Goal: Transaction & Acquisition: Download file/media

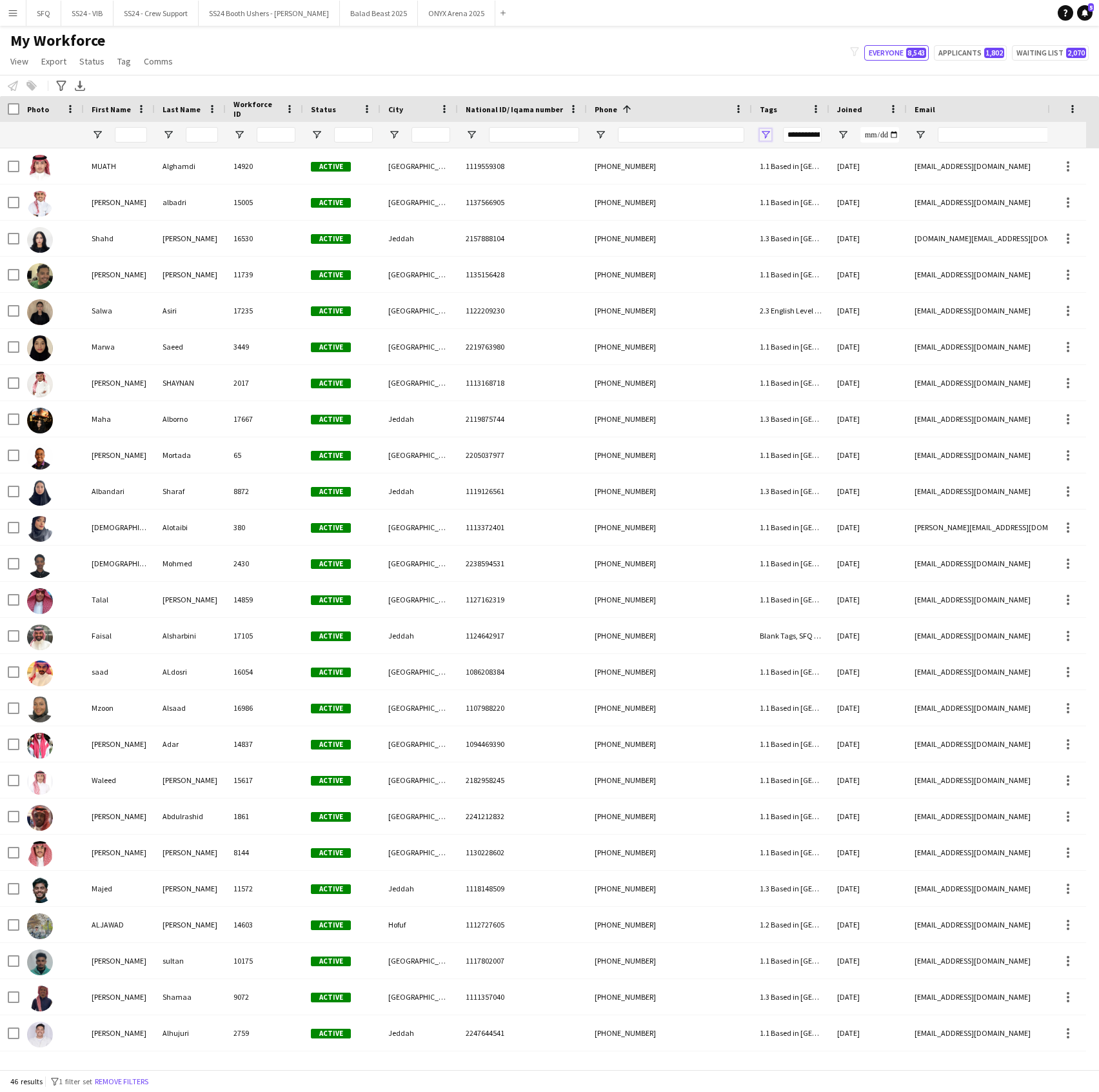
click at [769, 134] on span "Open Filter Menu" at bounding box center [765, 135] width 12 height 12
click at [360, 78] on div "Notify workforce Add to tag Select at least one crew to tag him or her. Advance…" at bounding box center [549, 85] width 1099 height 21
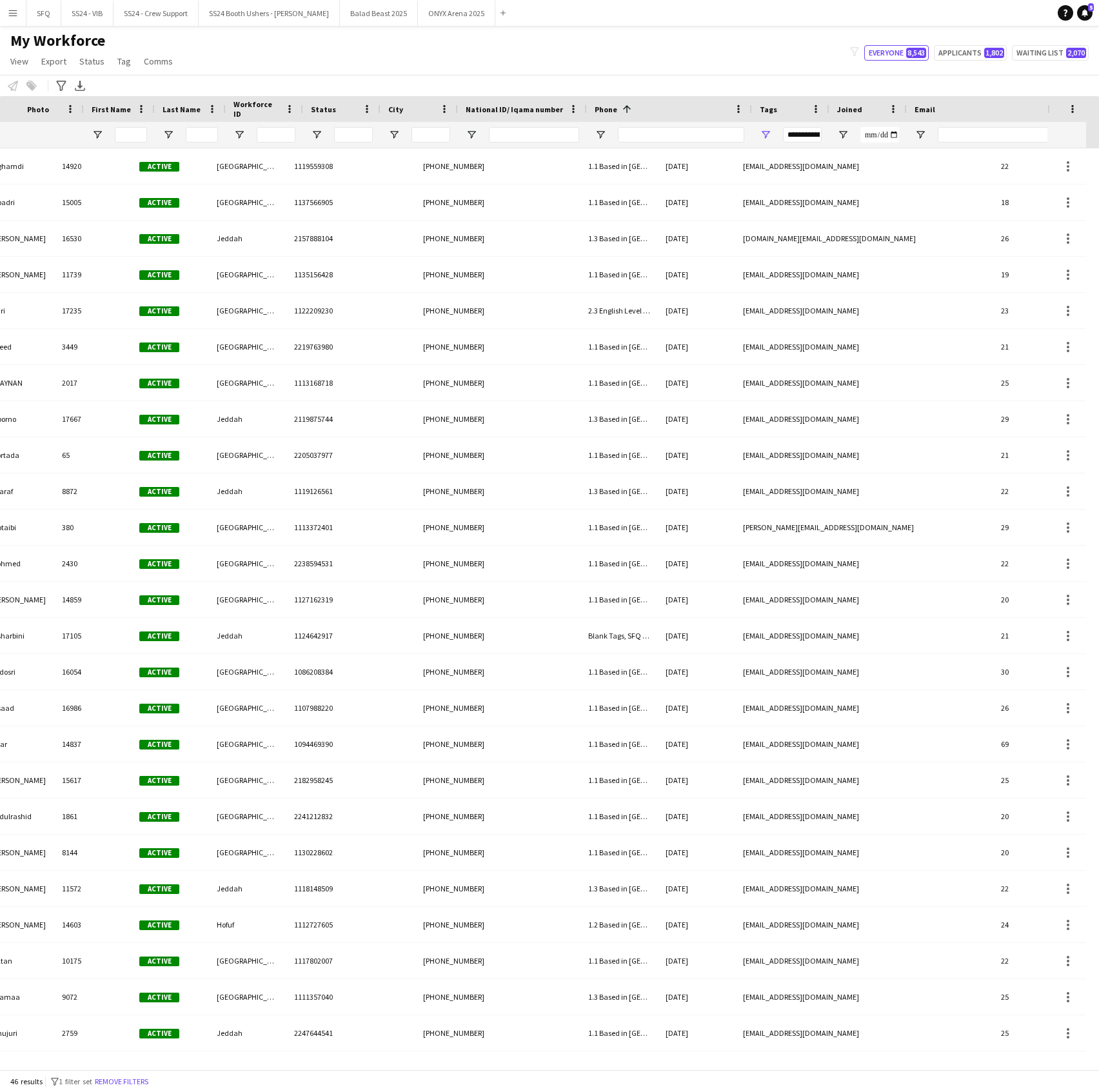
scroll to position [0, 0]
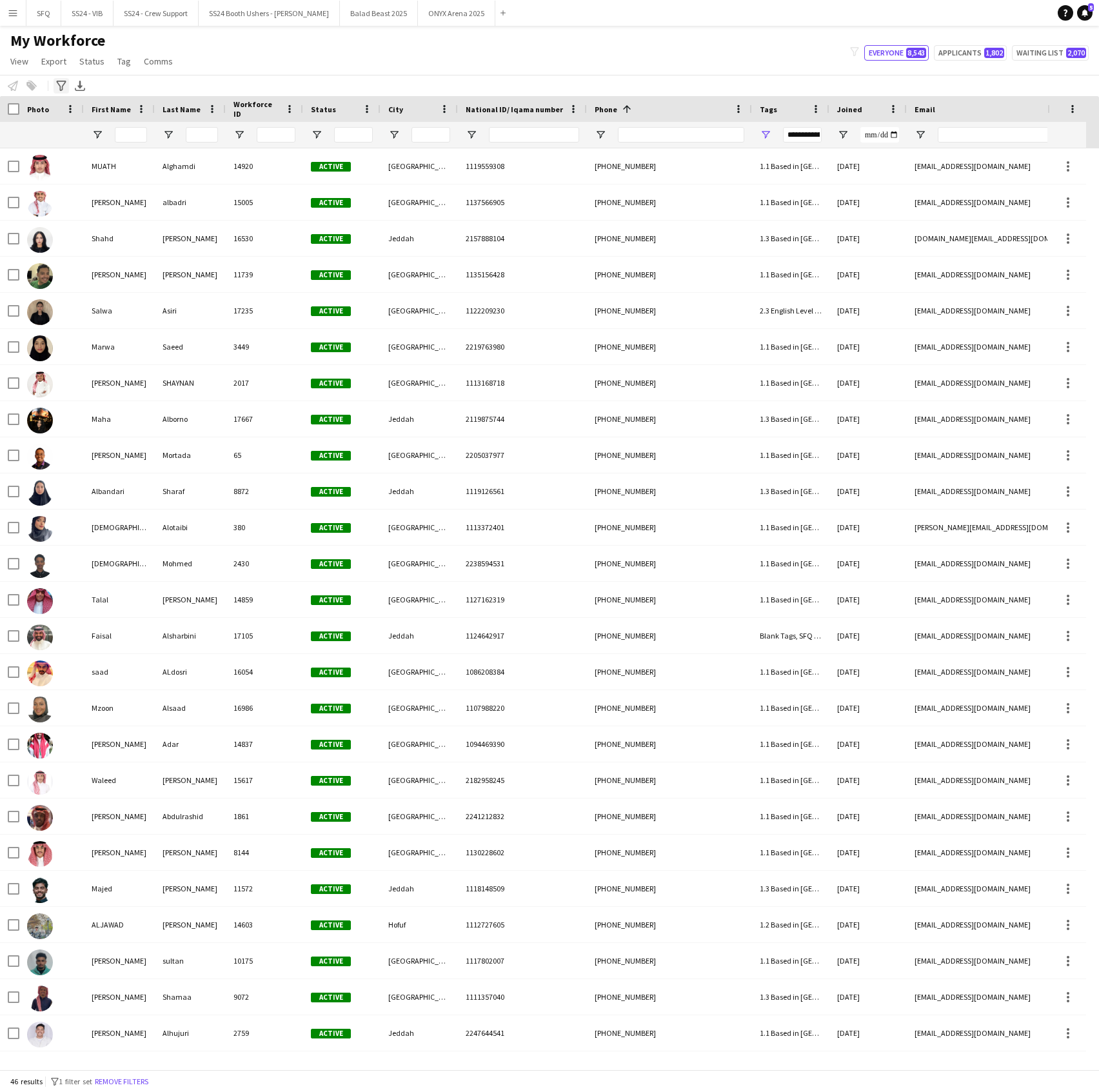
click at [60, 84] on icon at bounding box center [61, 85] width 10 height 10
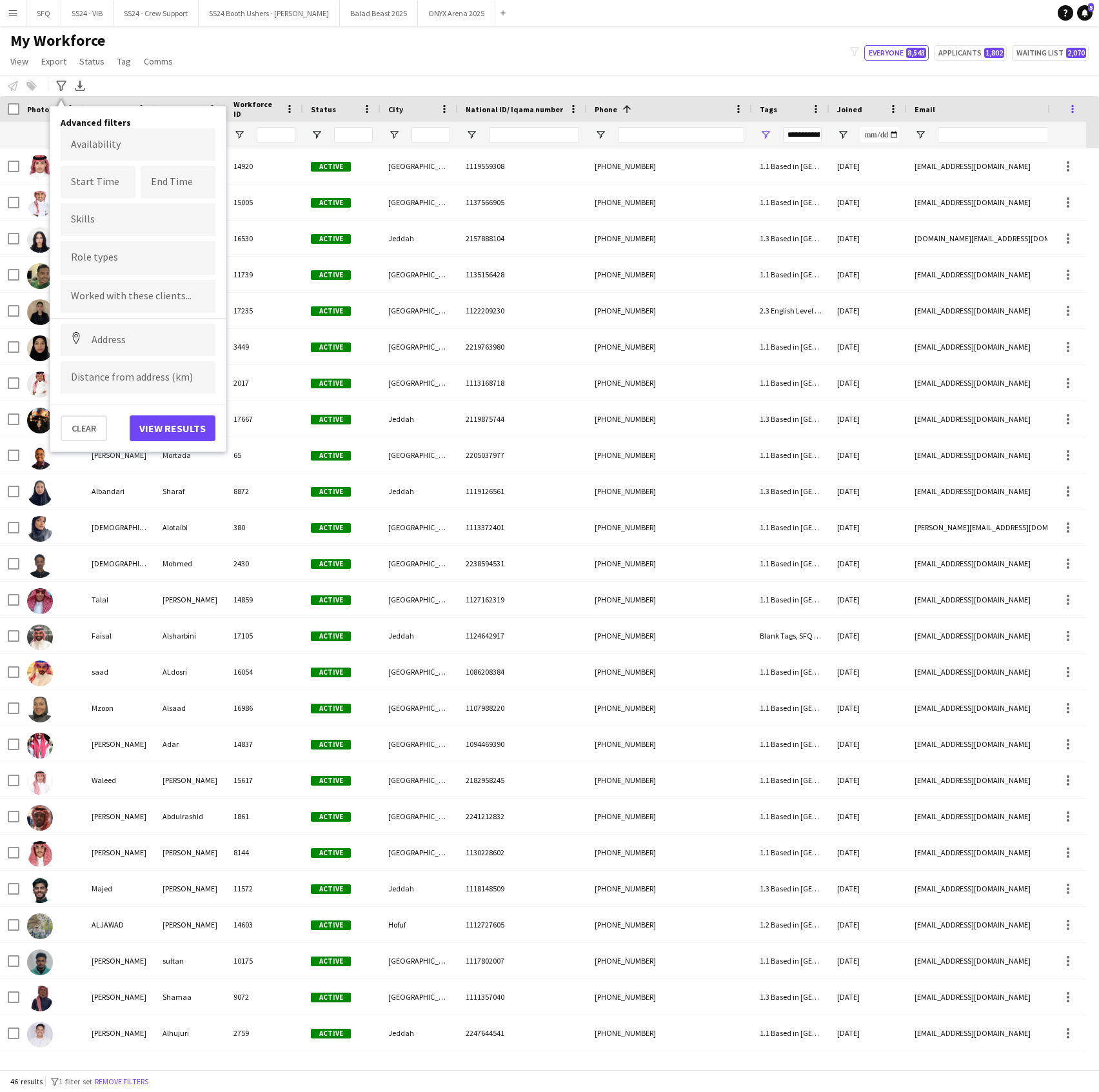
click at [1071, 108] on span at bounding box center [1072, 109] width 12 height 12
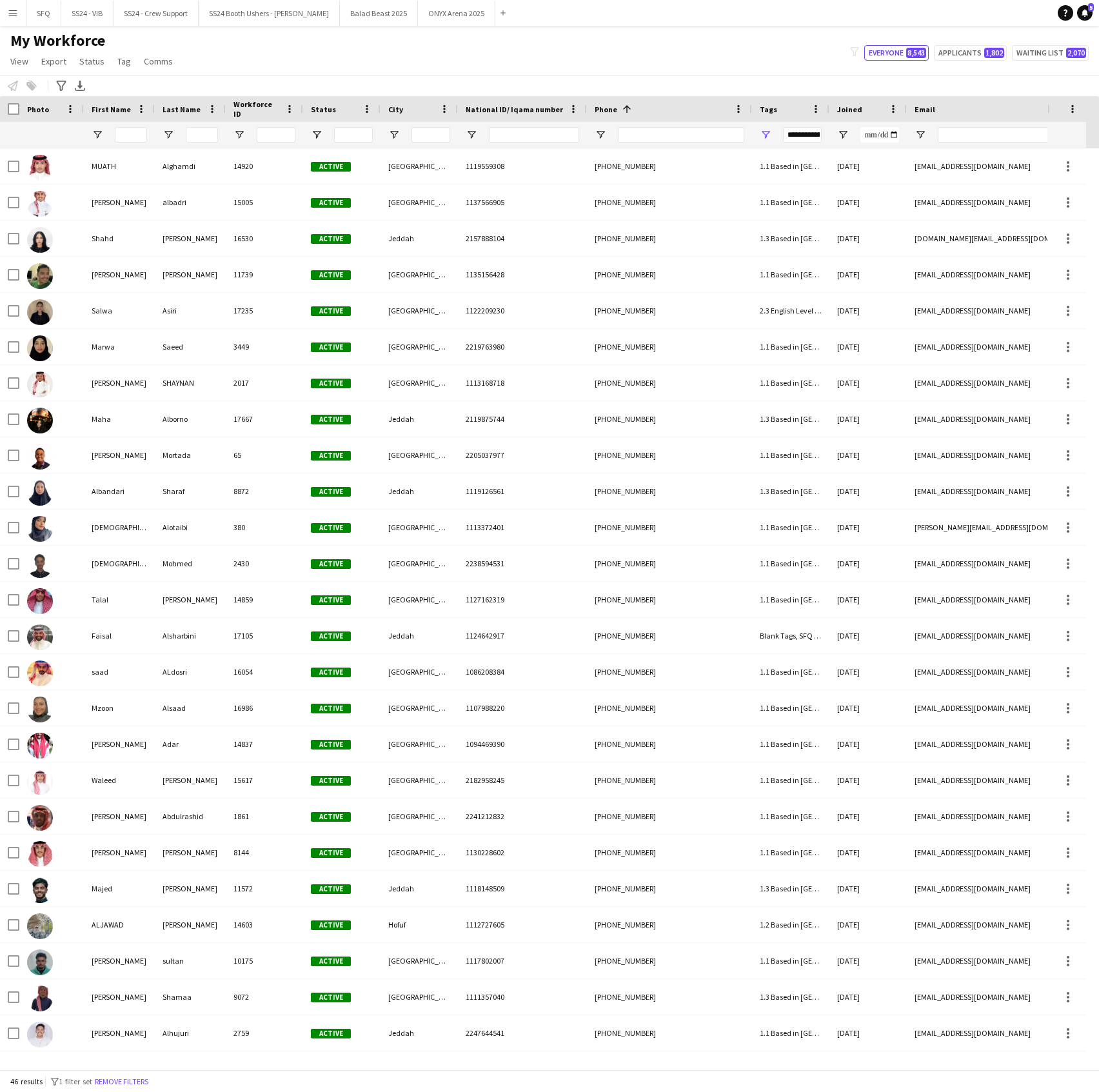
click at [841, 78] on div "Notify workforce Add to tag Select at least one crew to tag him or her. Advance…" at bounding box center [549, 85] width 1099 height 21
click at [18, 62] on span "View" at bounding box center [19, 62] width 18 height 12
click at [67, 155] on span "Customise filters" at bounding box center [49, 155] width 67 height 12
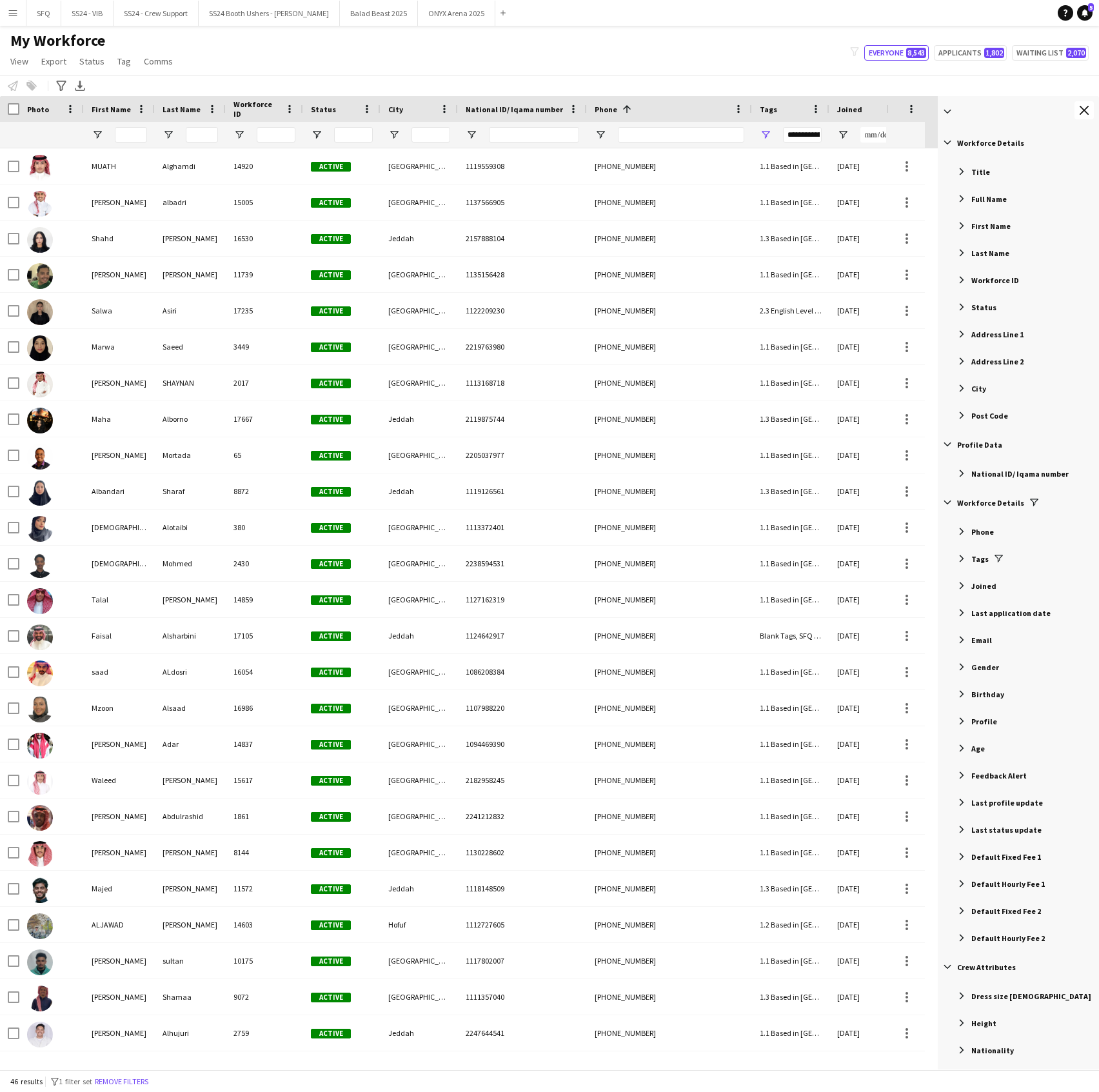
click at [962, 198] on span "Filter List 101 Filters" at bounding box center [962, 199] width 12 height 12
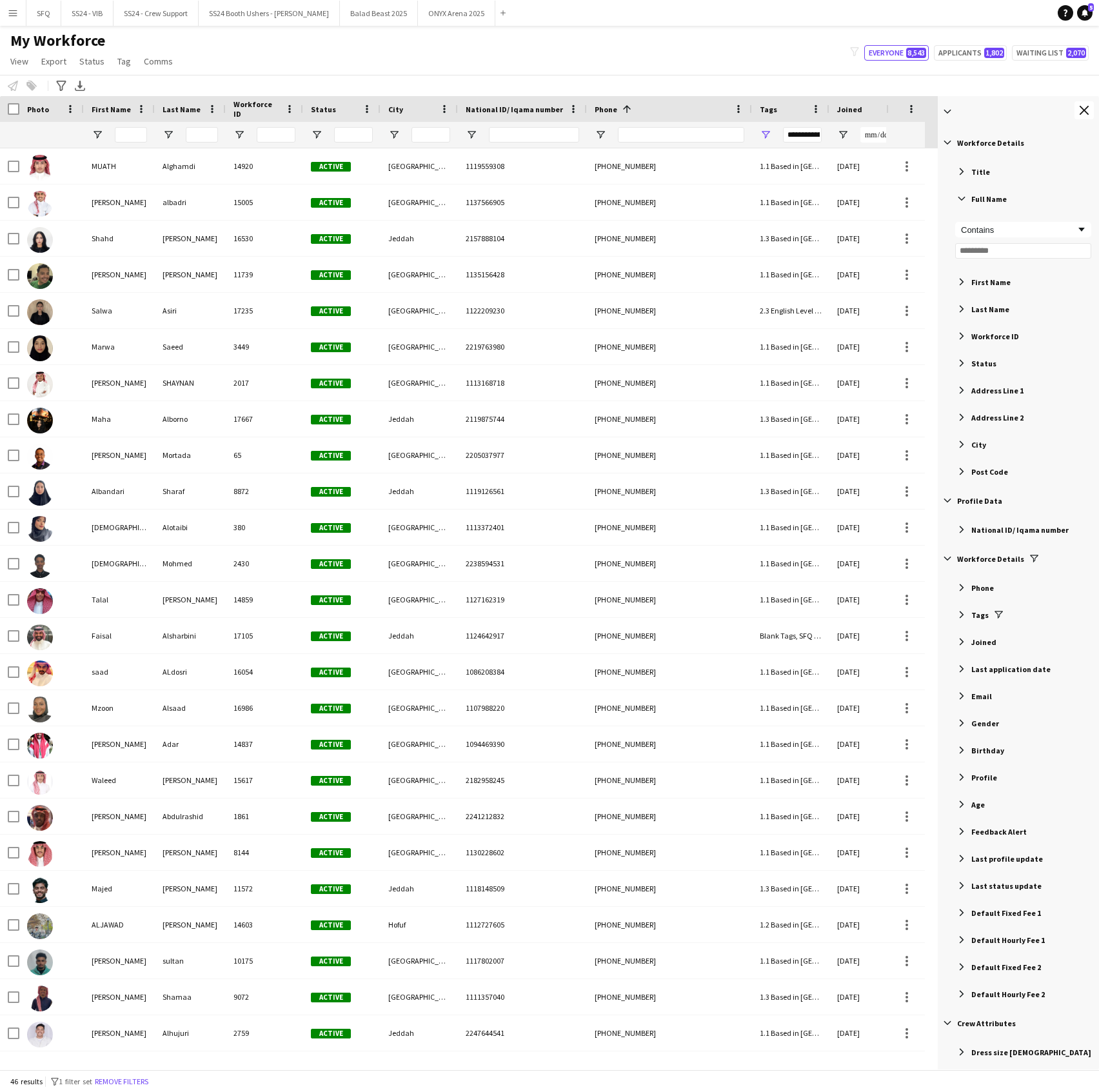
click at [962, 198] on span "Filter List 101 Filters" at bounding box center [962, 199] width 12 height 12
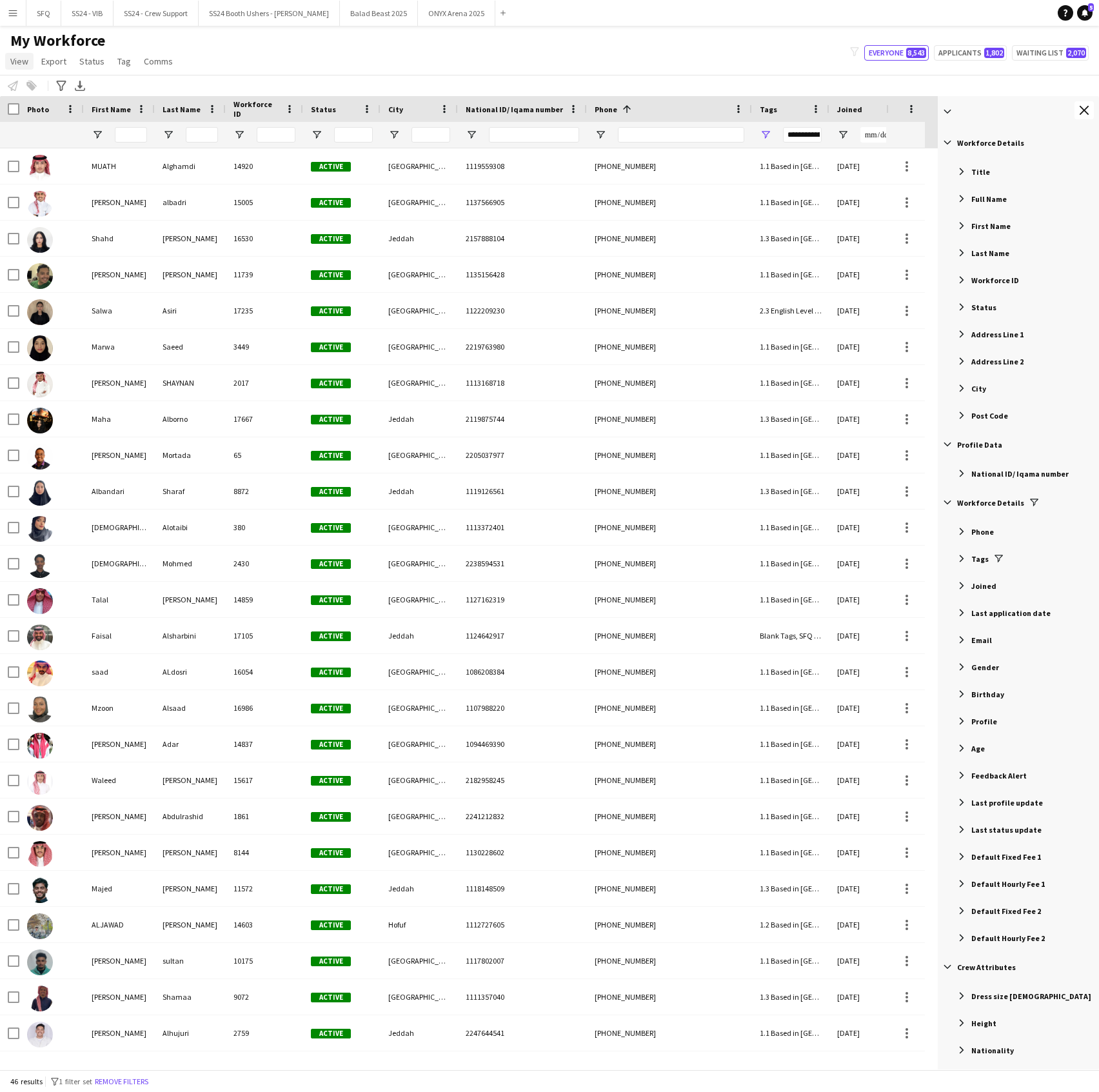
click at [21, 58] on span "View" at bounding box center [19, 62] width 18 height 12
click at [52, 129] on span "Customise view" at bounding box center [47, 127] width 62 height 12
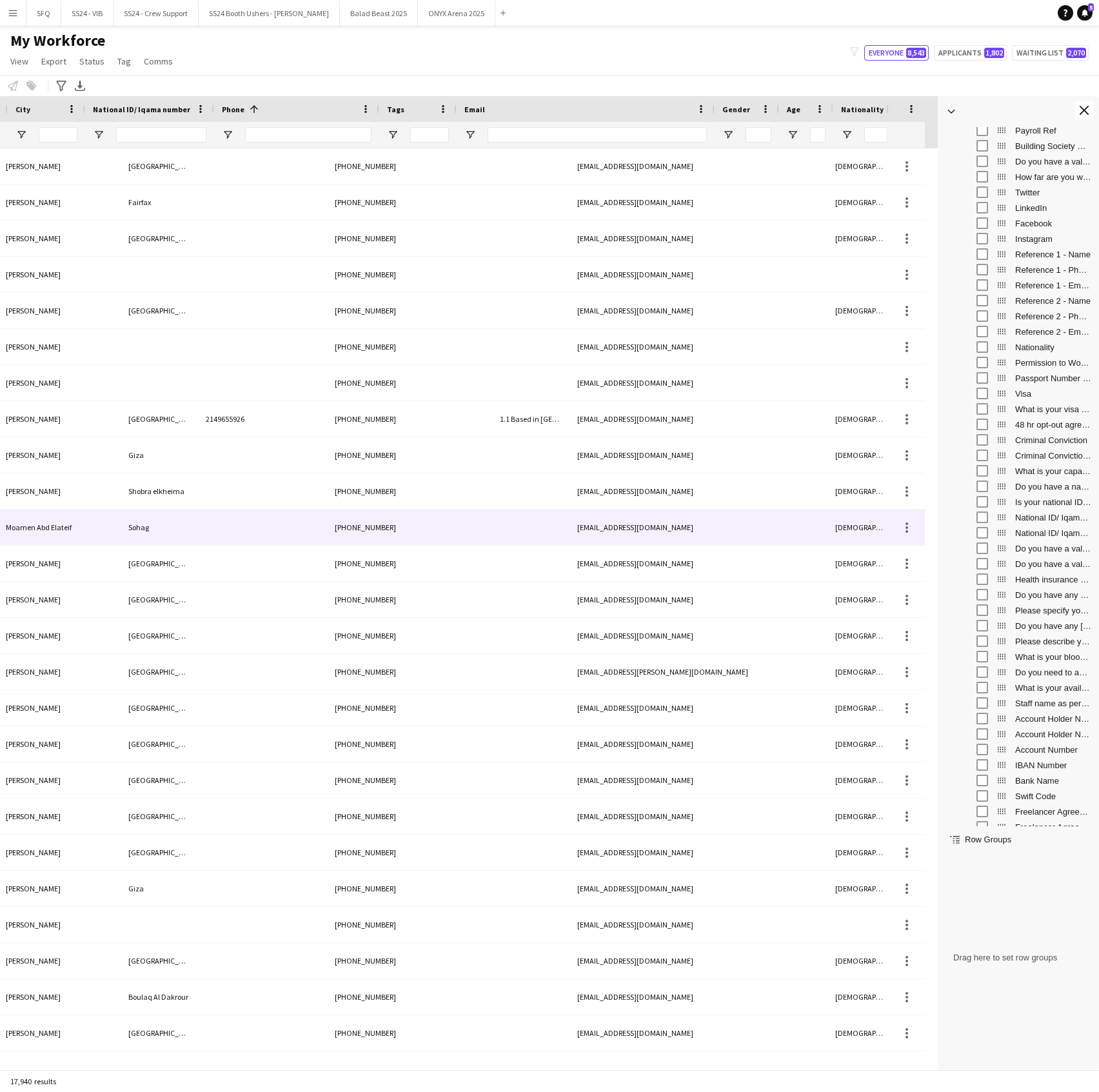
scroll to position [0, 85]
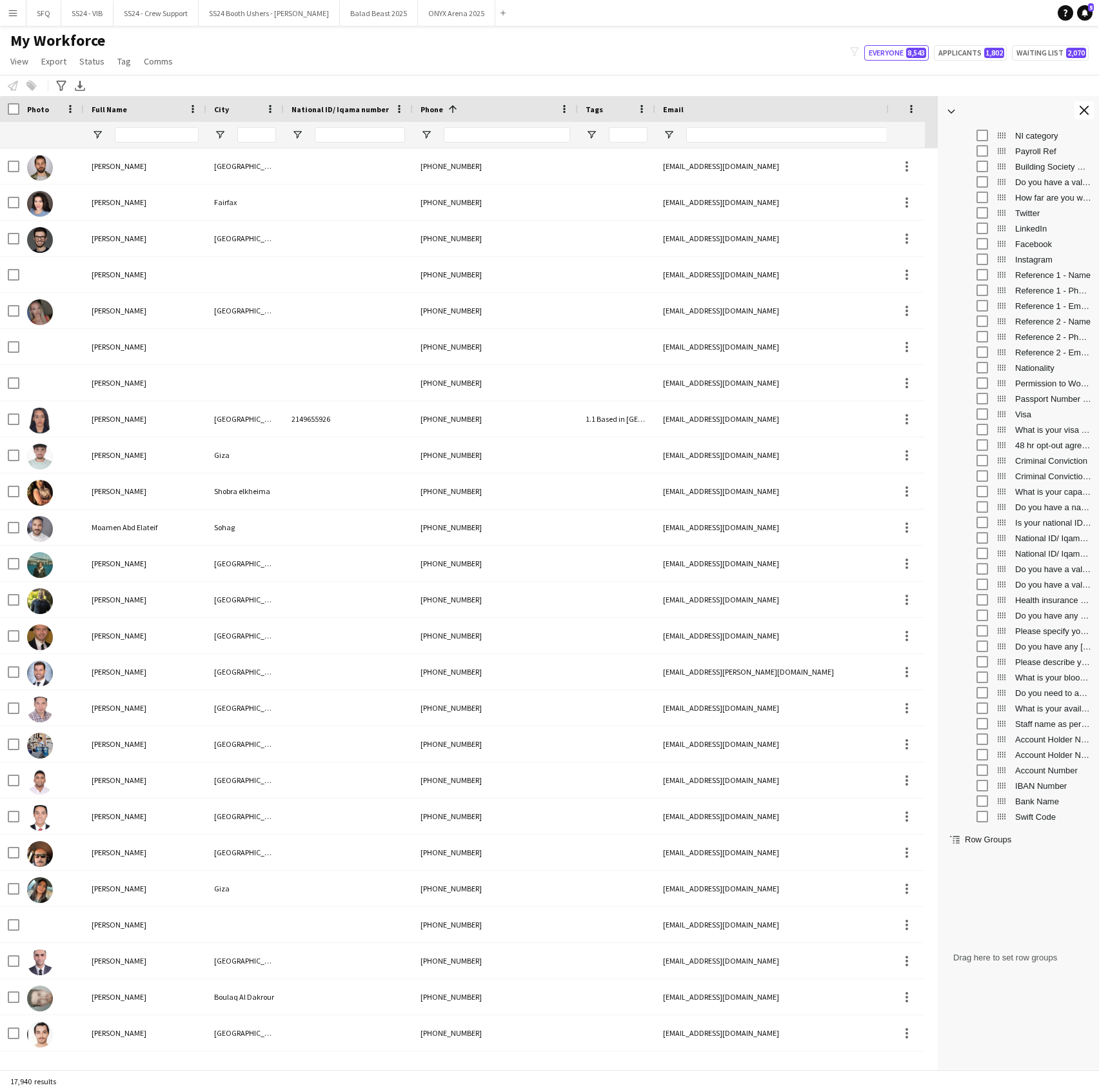
click at [975, 539] on div "National ID/ Iqama Issue Date" at bounding box center [1027, 538] width 126 height 16
click at [1086, 112] on app-icon "Close tool panel" at bounding box center [1084, 110] width 9 height 9
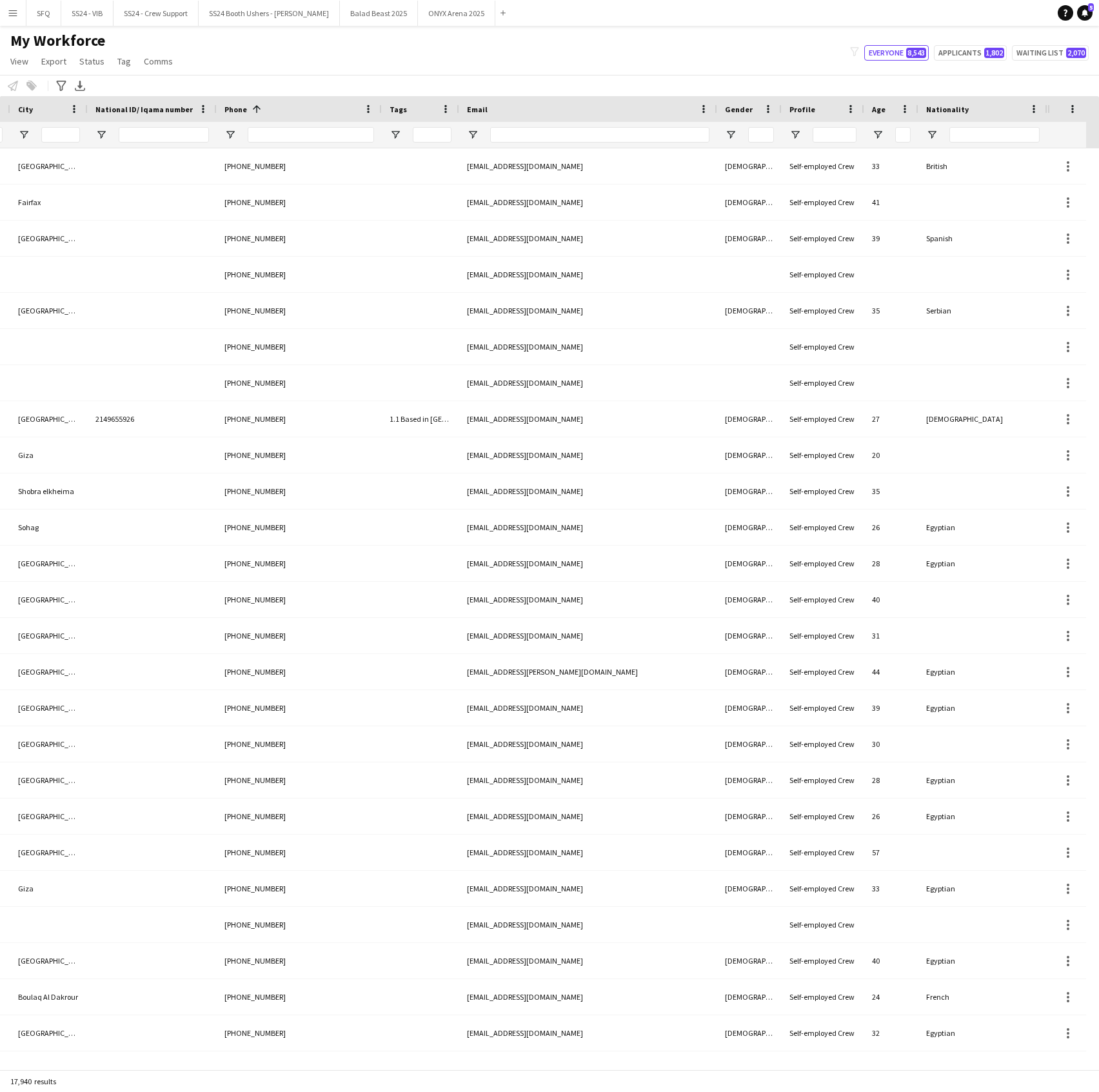
scroll to position [0, 0]
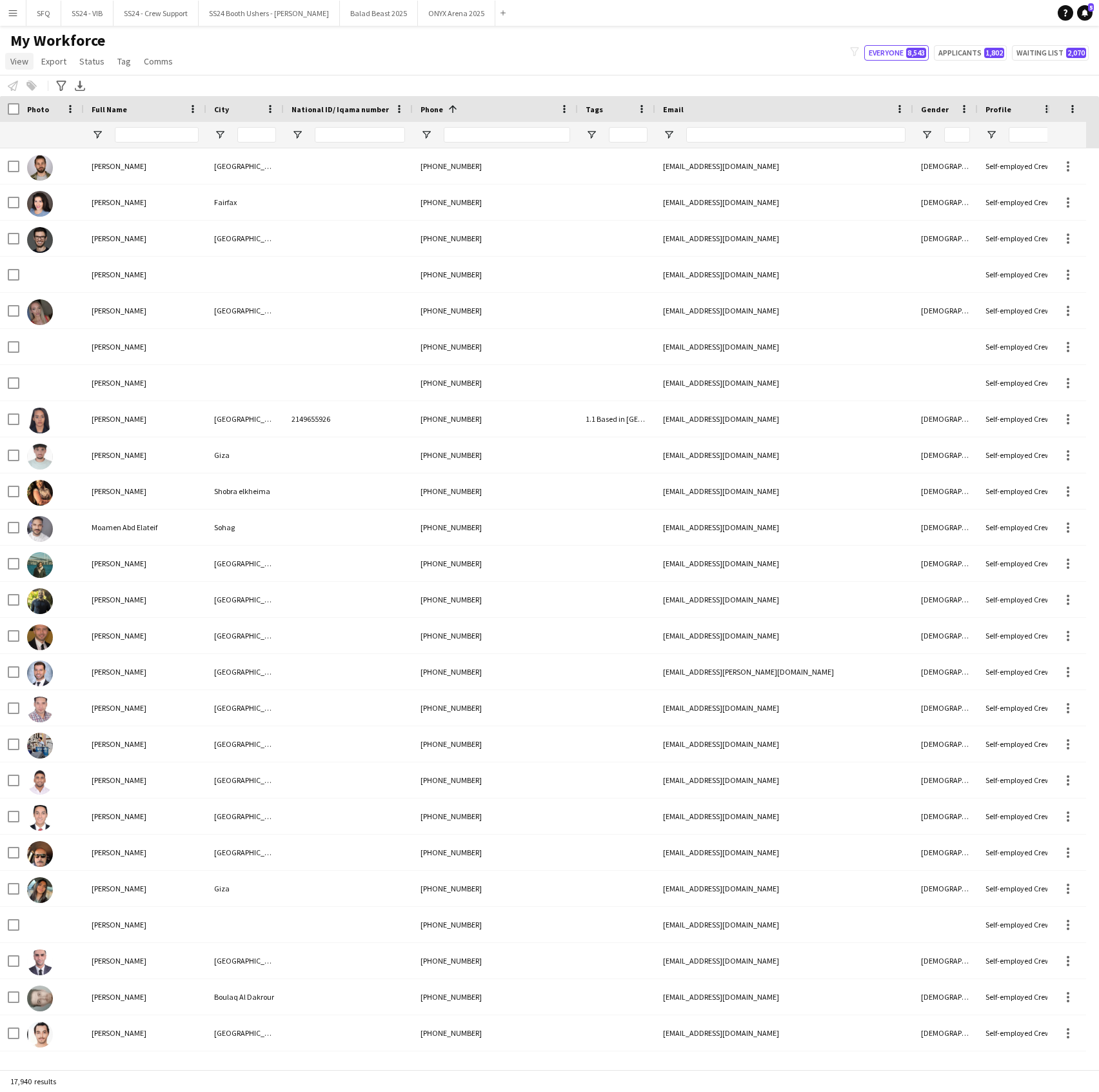
click at [17, 60] on span "View" at bounding box center [19, 62] width 18 height 12
click at [40, 125] on span "Customise view" at bounding box center [47, 127] width 62 height 12
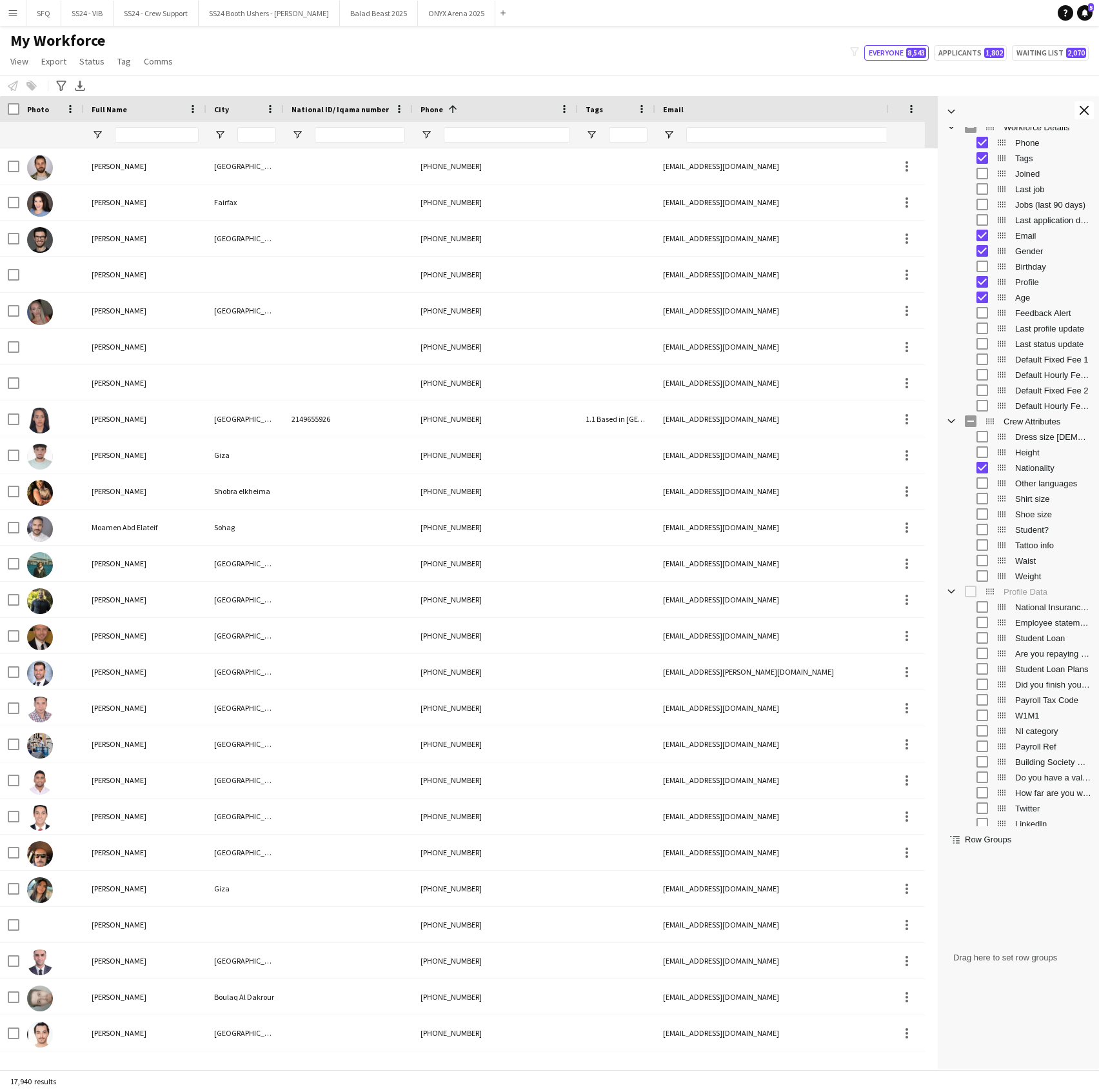
scroll to position [237, 0]
click at [973, 269] on div "Birthday" at bounding box center [1027, 273] width 126 height 16
click at [1086, 109] on app-icon "Close tool panel" at bounding box center [1084, 110] width 9 height 9
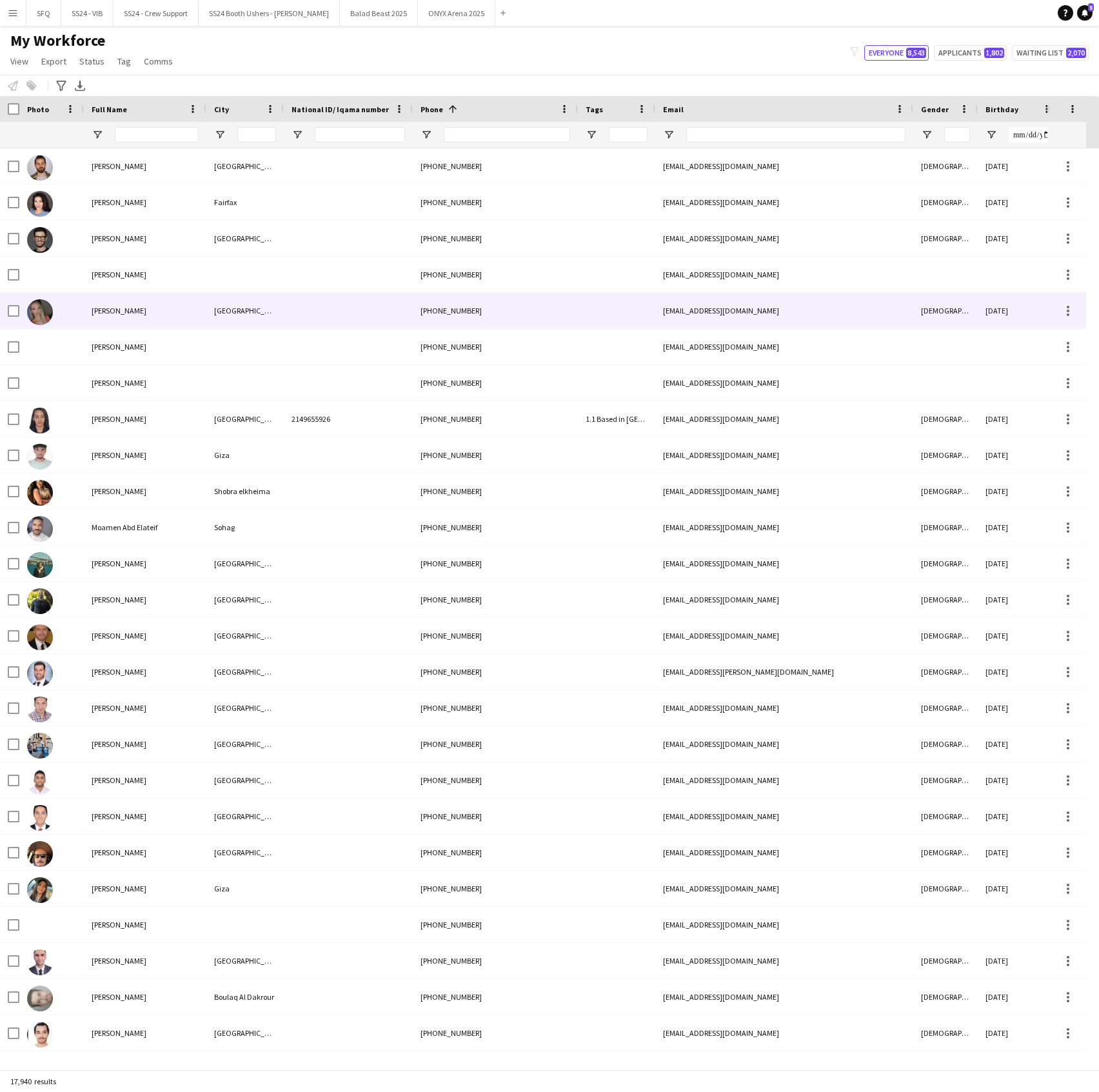
scroll to position [0, 278]
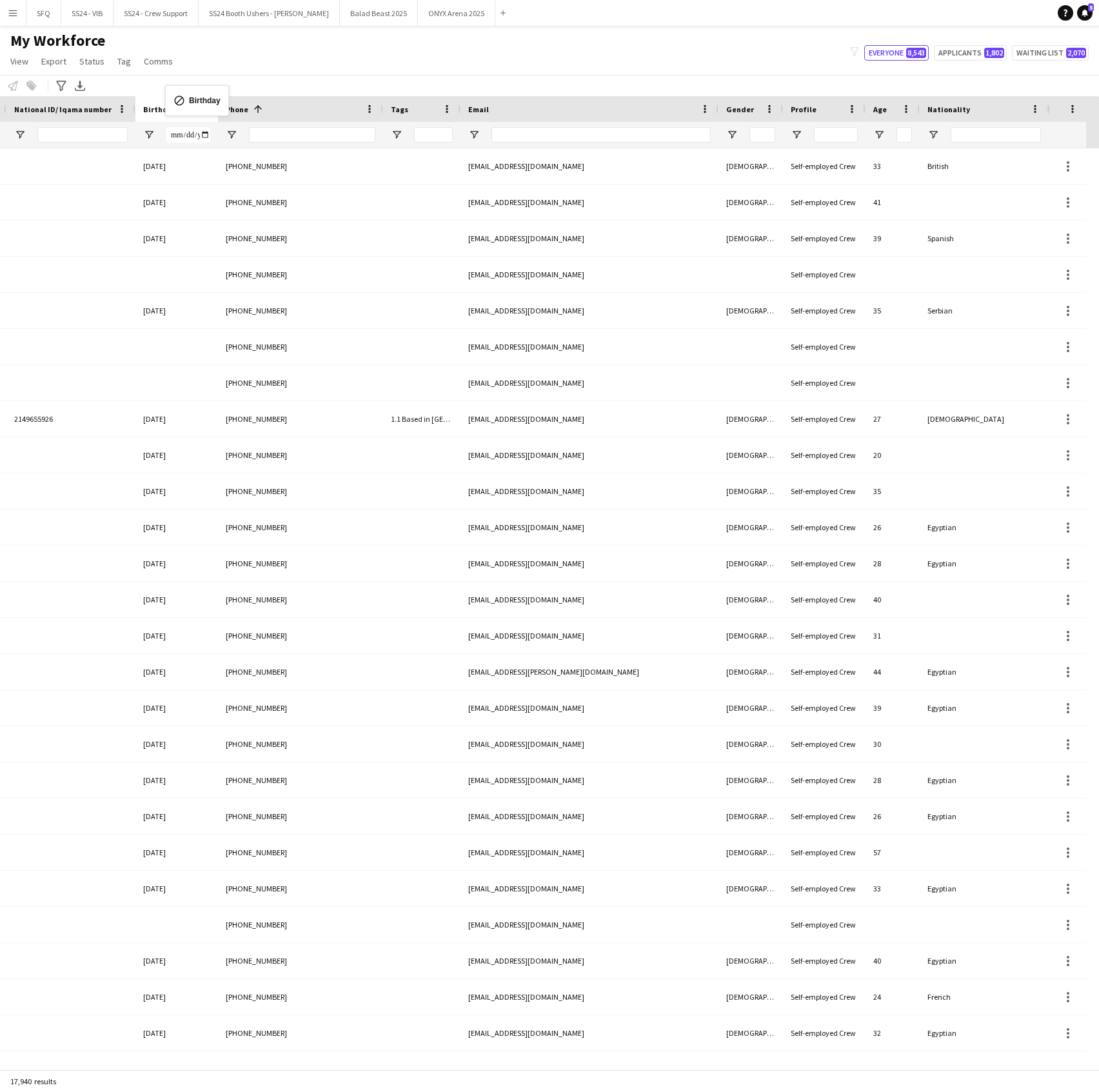
drag, startPoint x: 738, startPoint y: 109, endPoint x: 172, endPoint y: 93, distance: 566.2
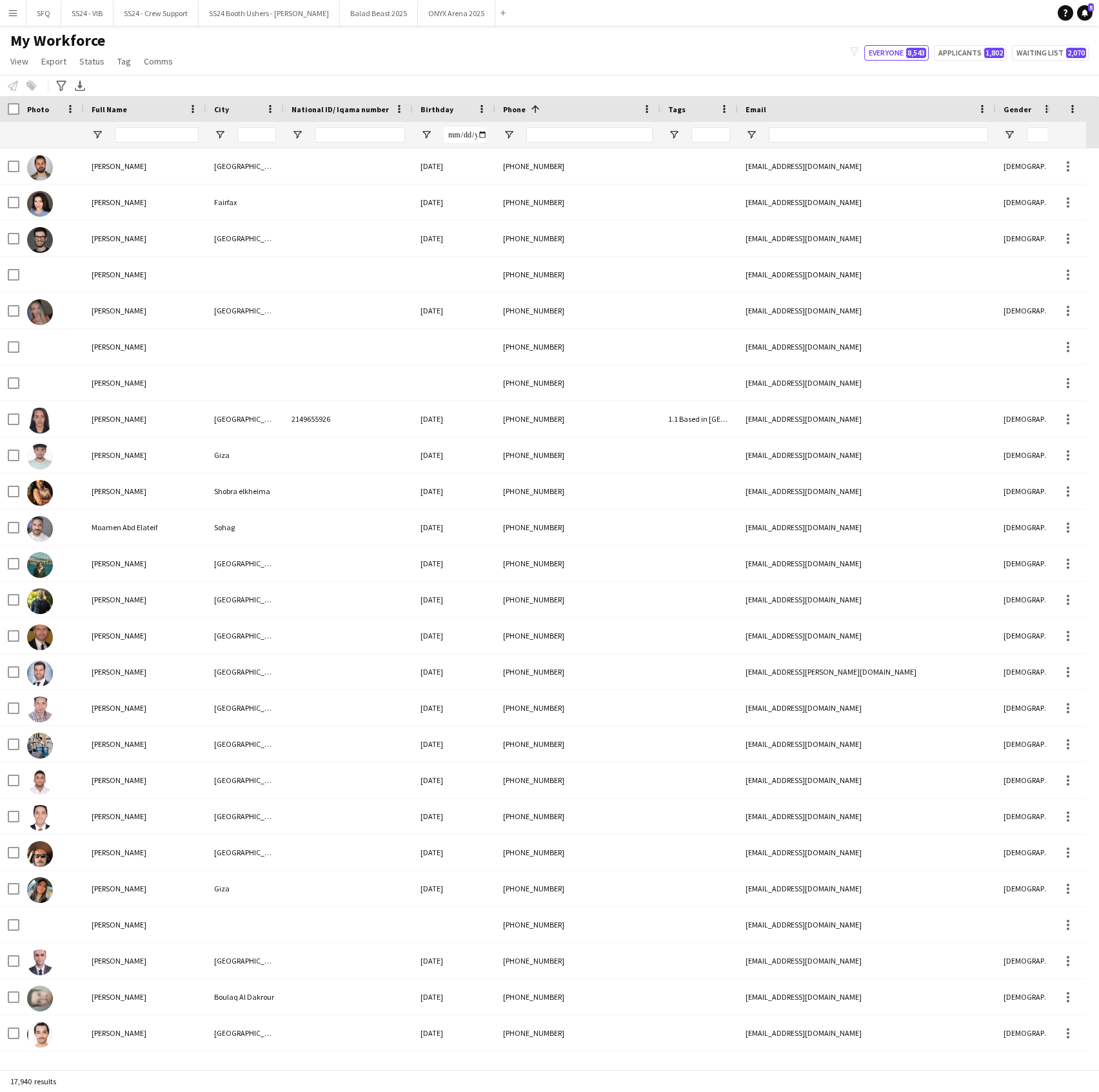
click at [457, 106] on div "Birthday" at bounding box center [446, 109] width 52 height 19
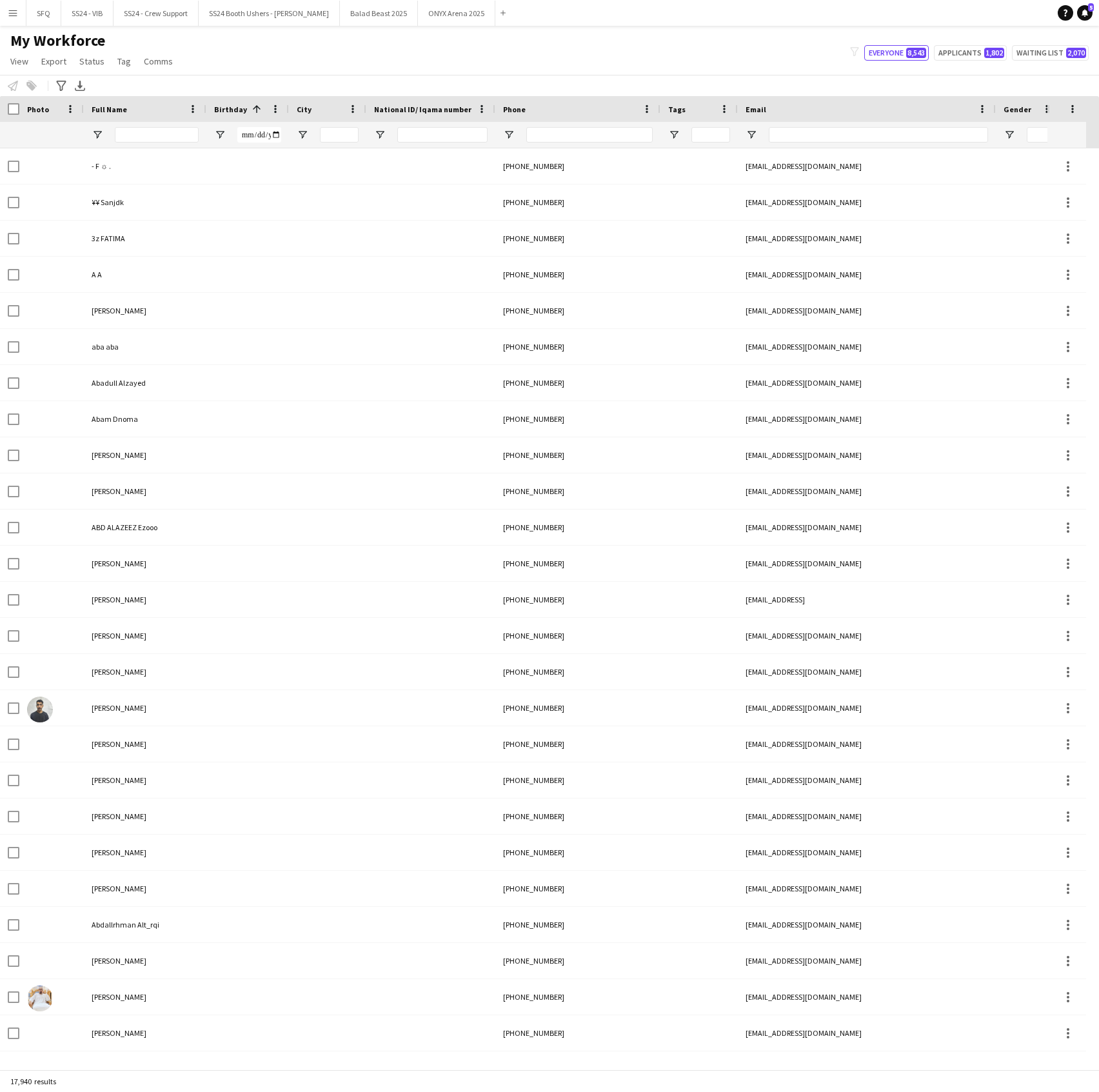
click at [433, 107] on span "National ID/ Iqama number" at bounding box center [422, 109] width 97 height 10
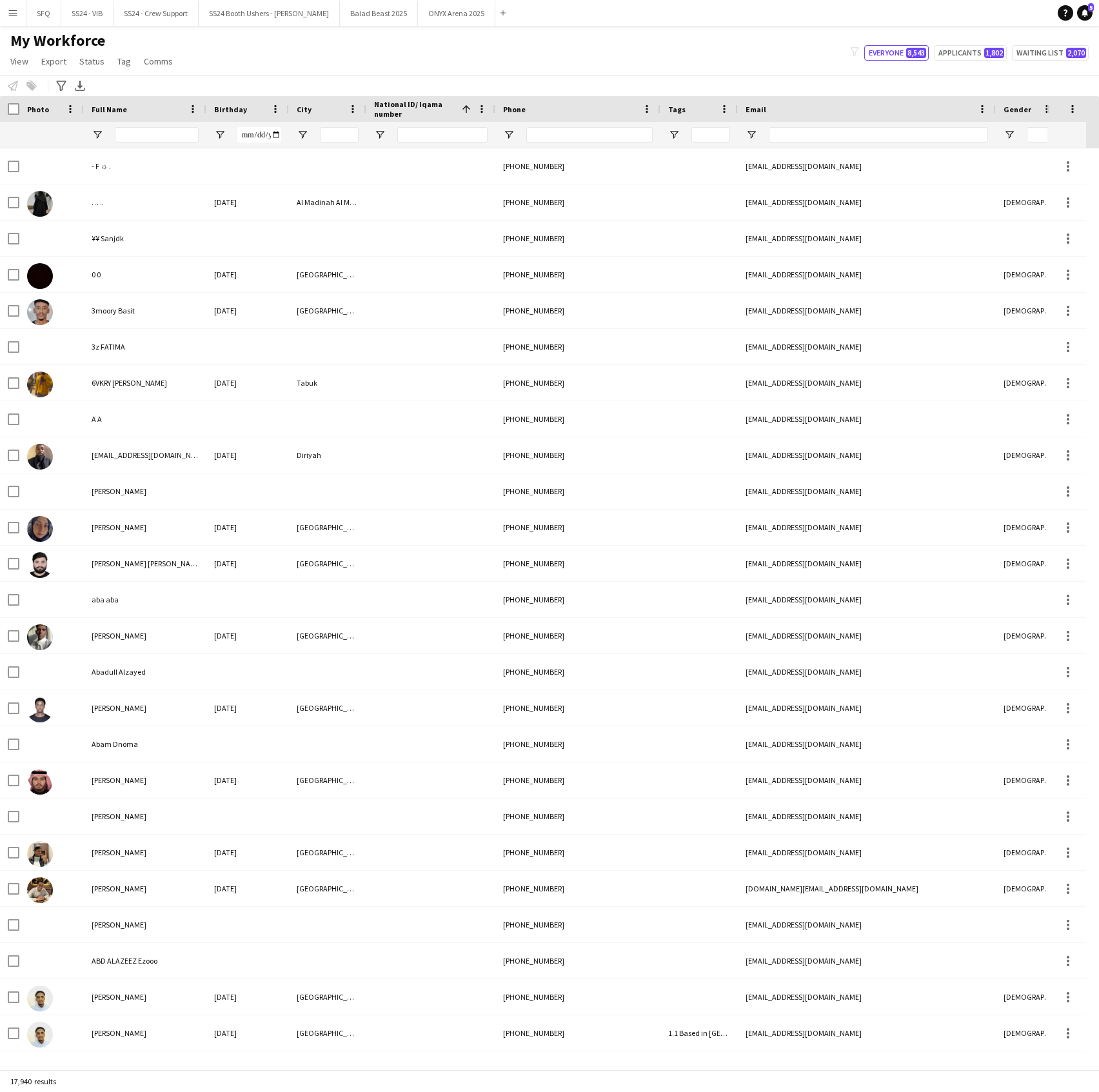
click at [754, 108] on span "Email" at bounding box center [756, 109] width 21 height 10
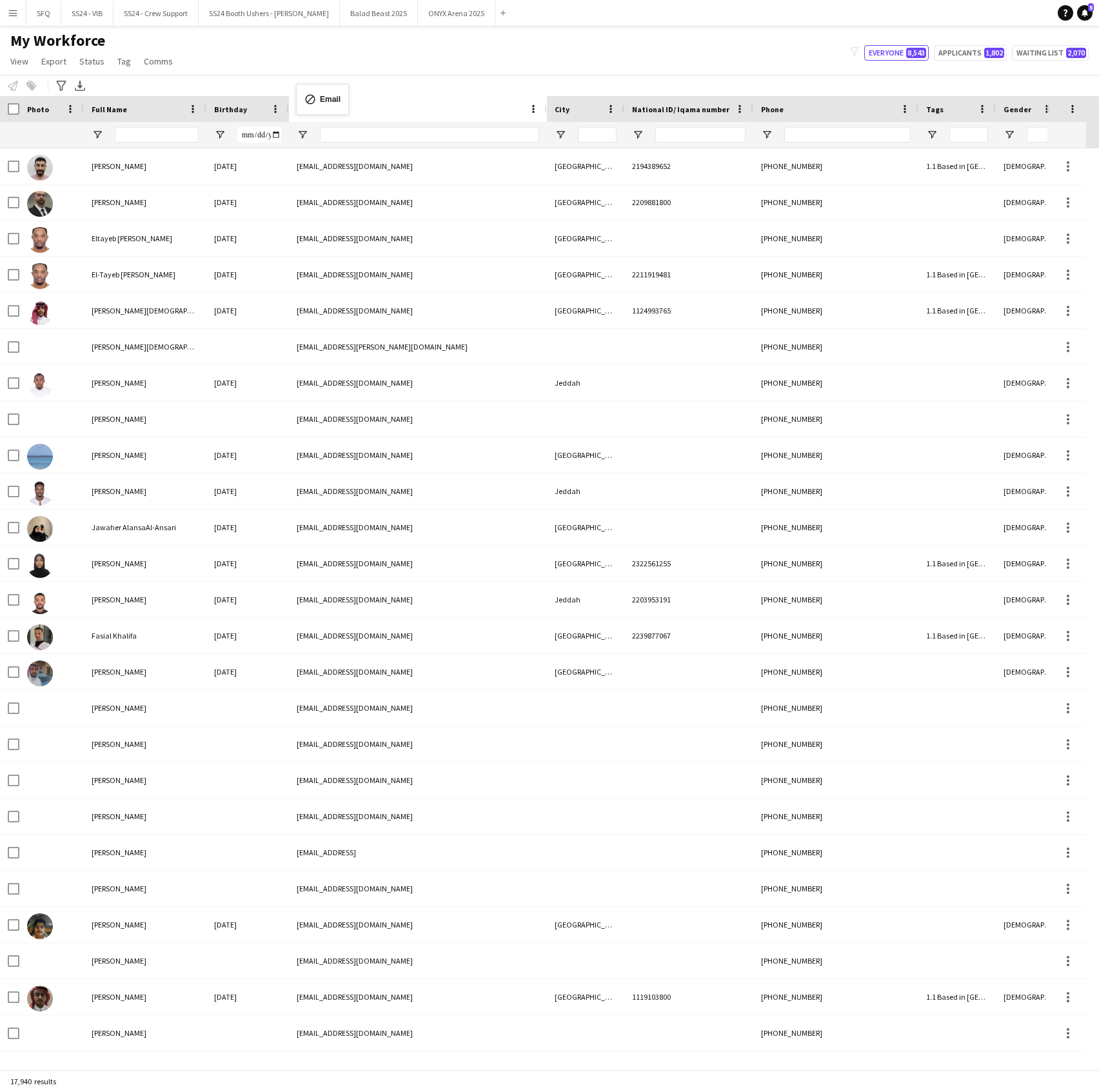
drag, startPoint x: 808, startPoint y: 109, endPoint x: 302, endPoint y: 91, distance: 506.3
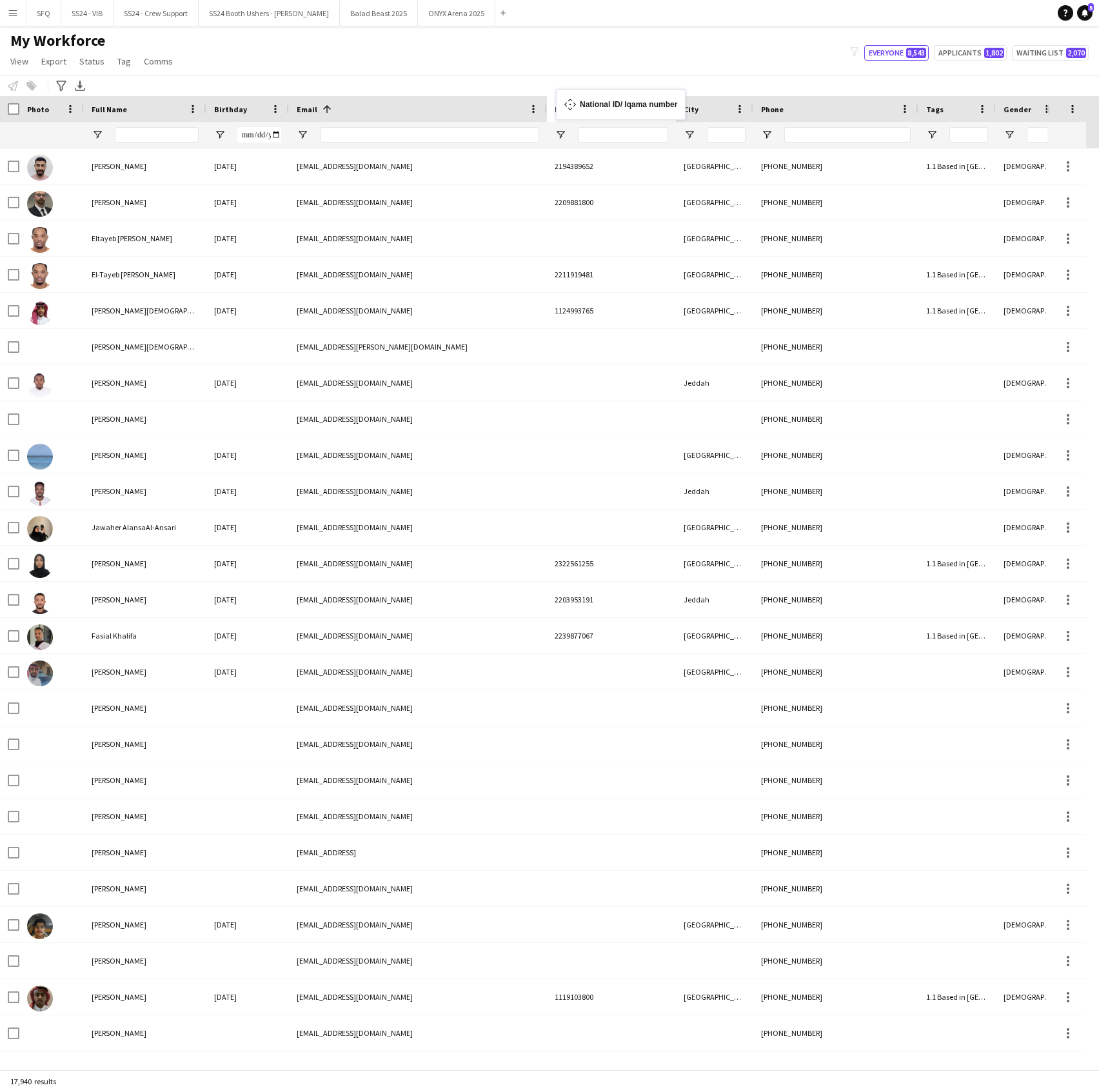
drag, startPoint x: 661, startPoint y: 104, endPoint x: 560, endPoint y: 97, distance: 101.2
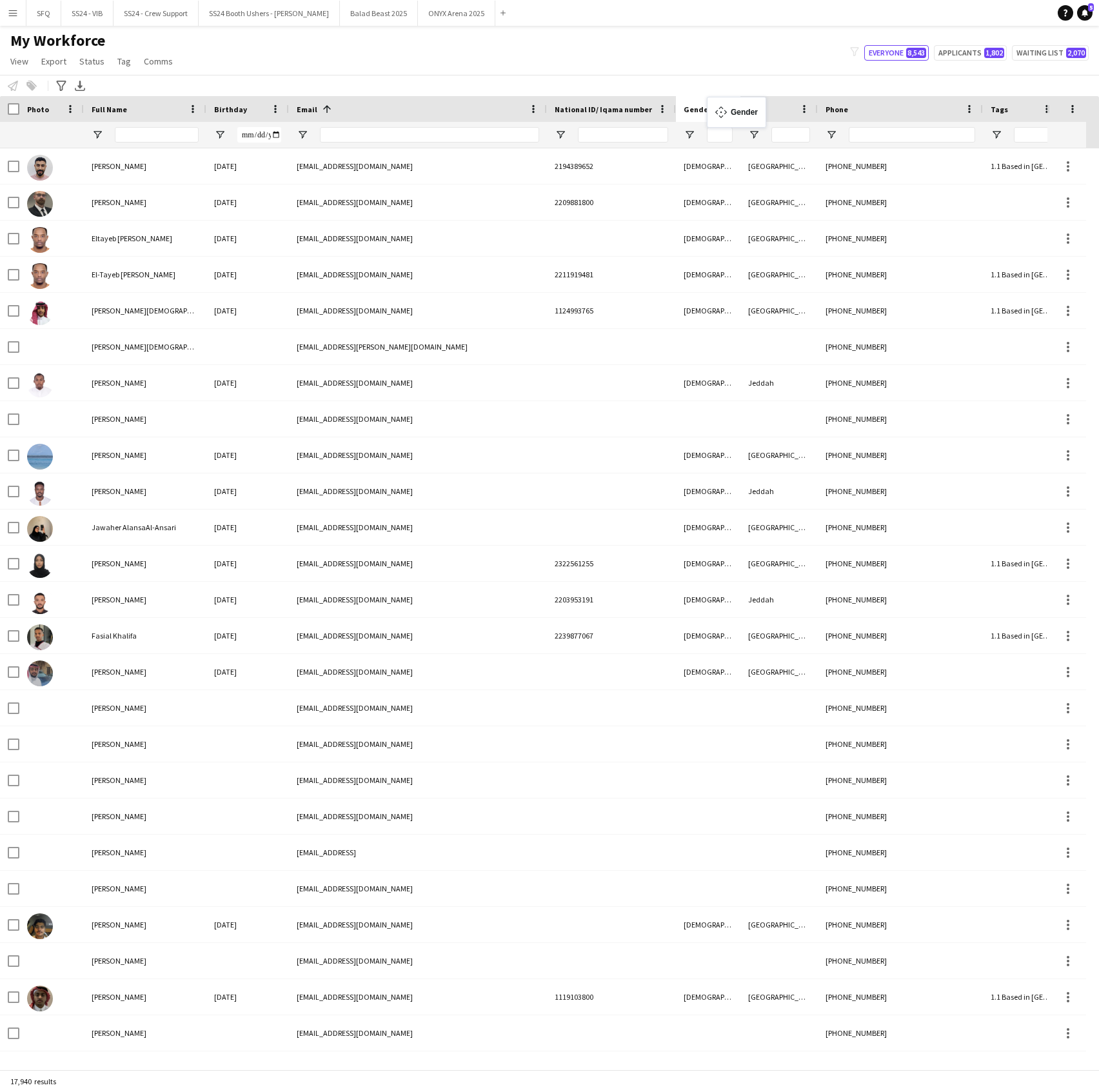
drag, startPoint x: 1015, startPoint y: 109, endPoint x: 713, endPoint y: 104, distance: 302.0
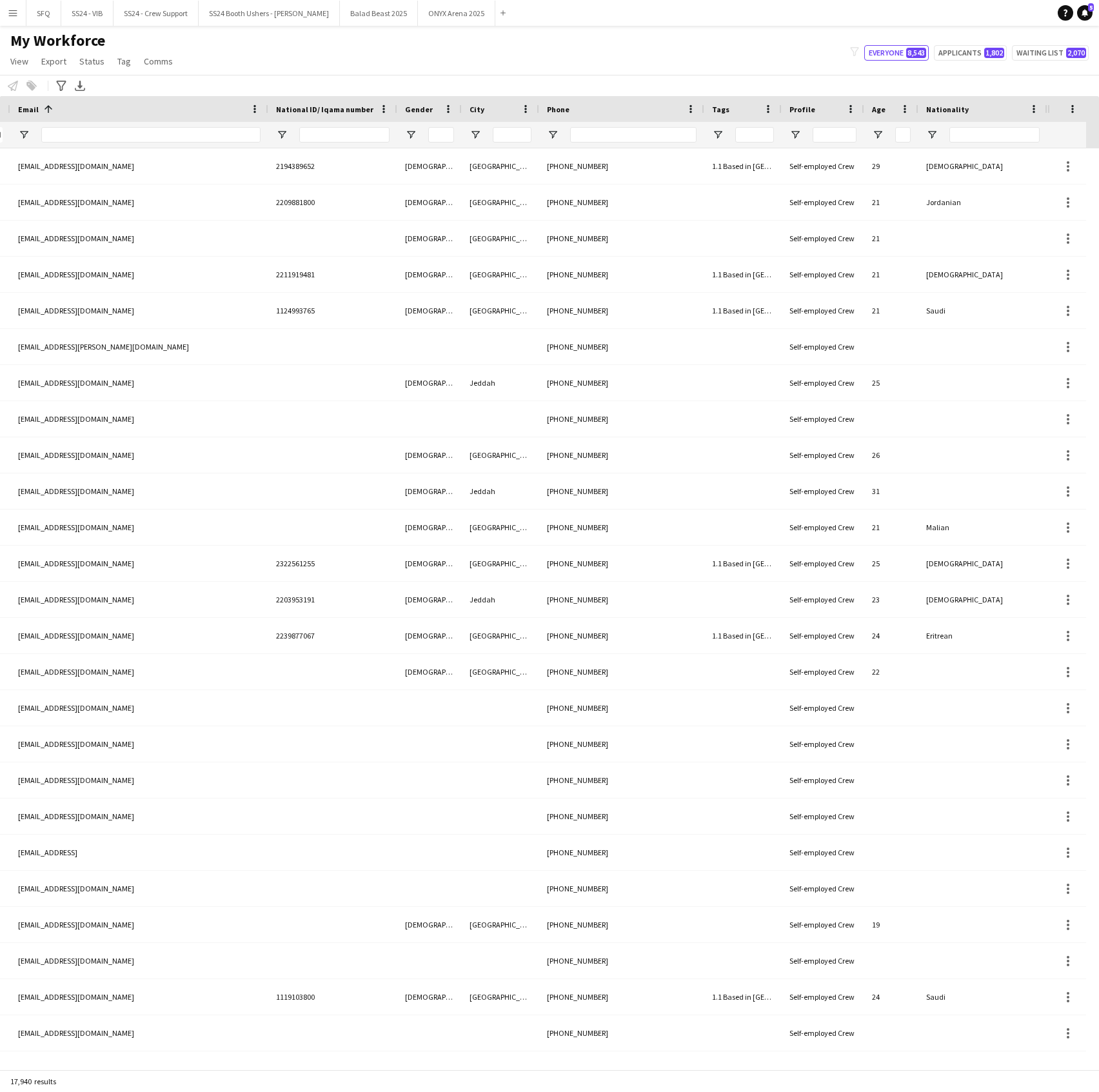
click at [948, 109] on span "Nationality" at bounding box center [947, 109] width 43 height 10
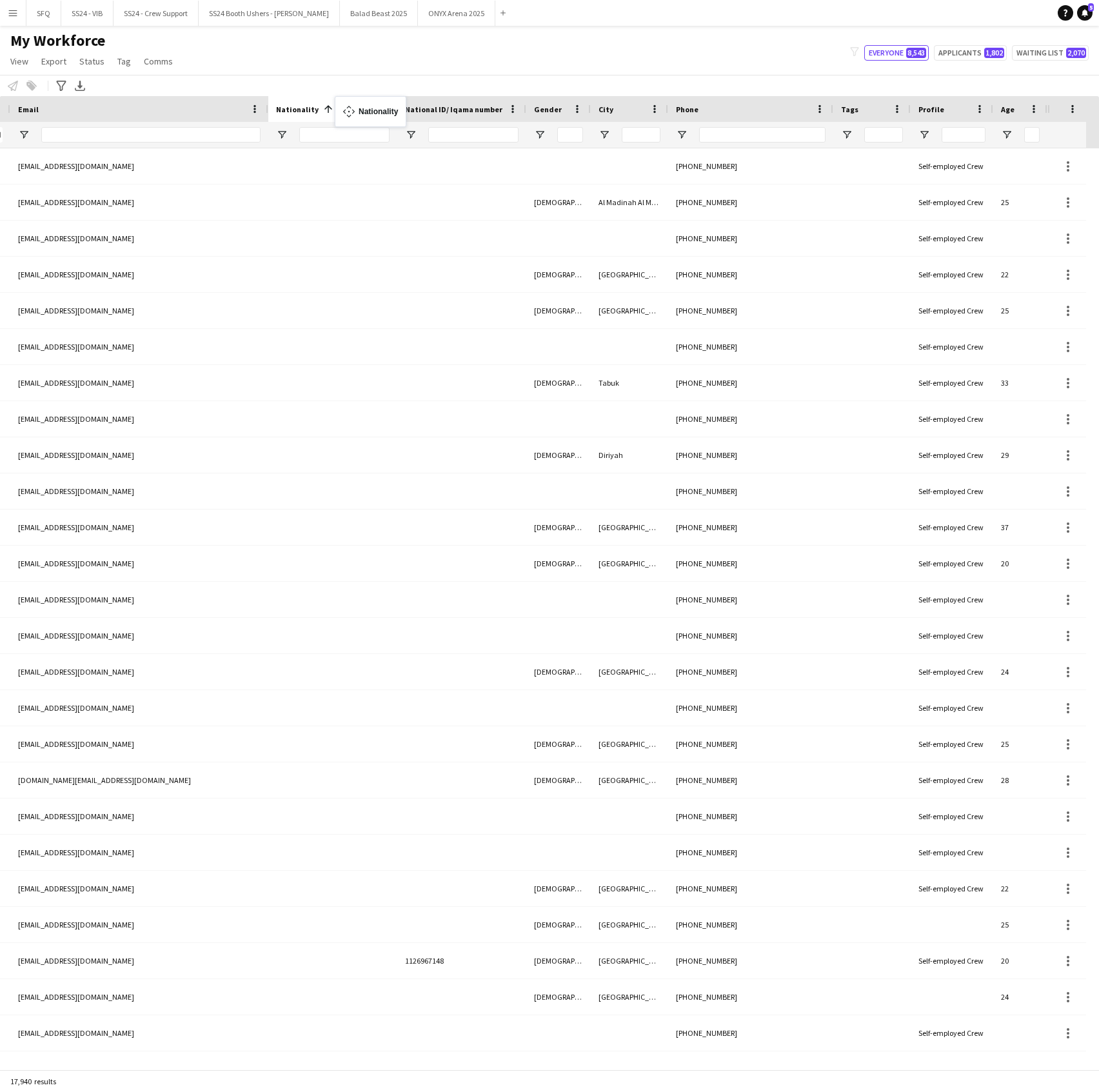
drag, startPoint x: 948, startPoint y: 109, endPoint x: 341, endPoint y: 104, distance: 607.0
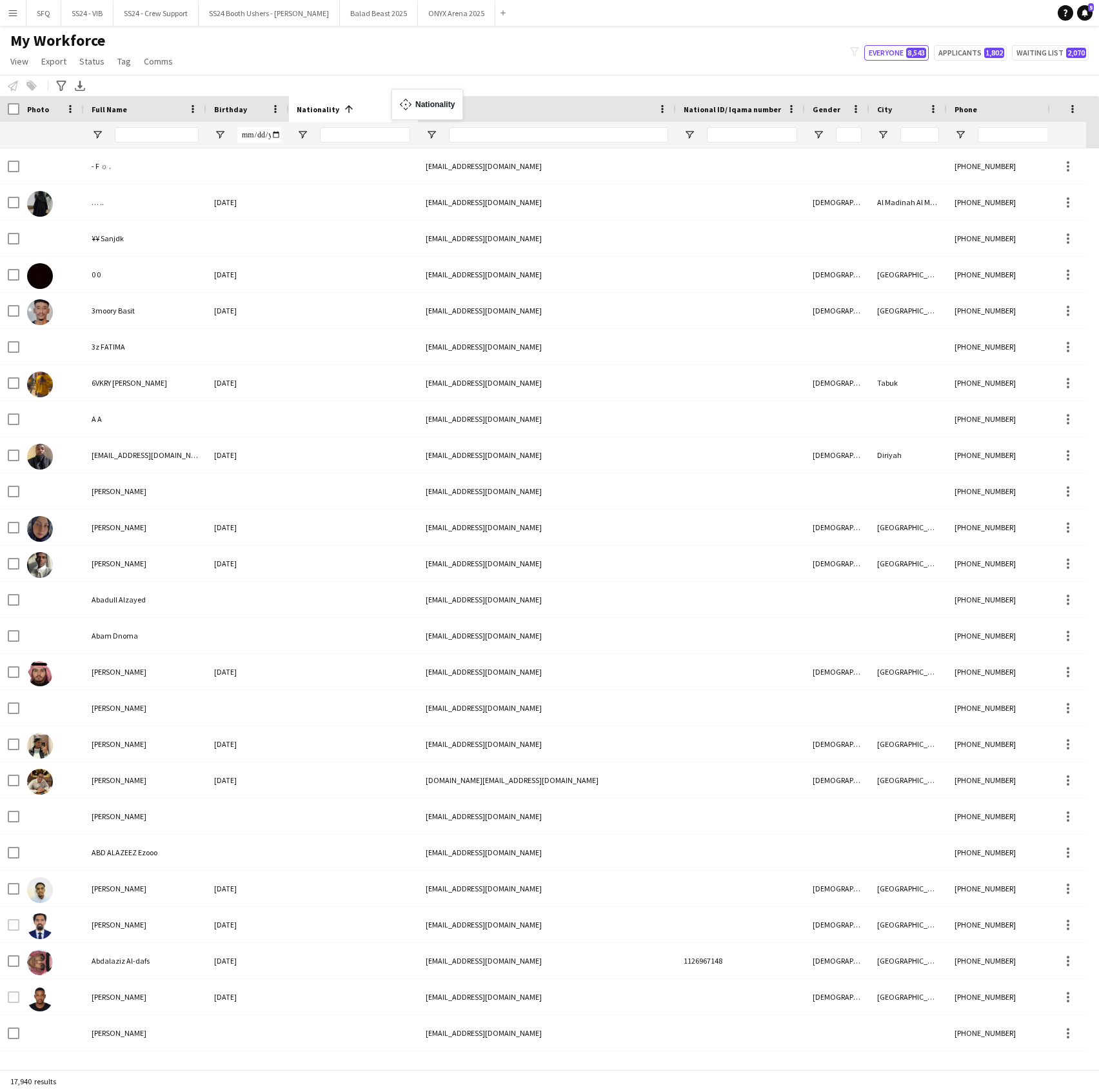
drag, startPoint x: 583, startPoint y: 109, endPoint x: 398, endPoint y: 97, distance: 185.4
click at [594, 55] on div "My Workforce View Views Default view R4ven New view Update view Delete view Edi…" at bounding box center [549, 53] width 1099 height 44
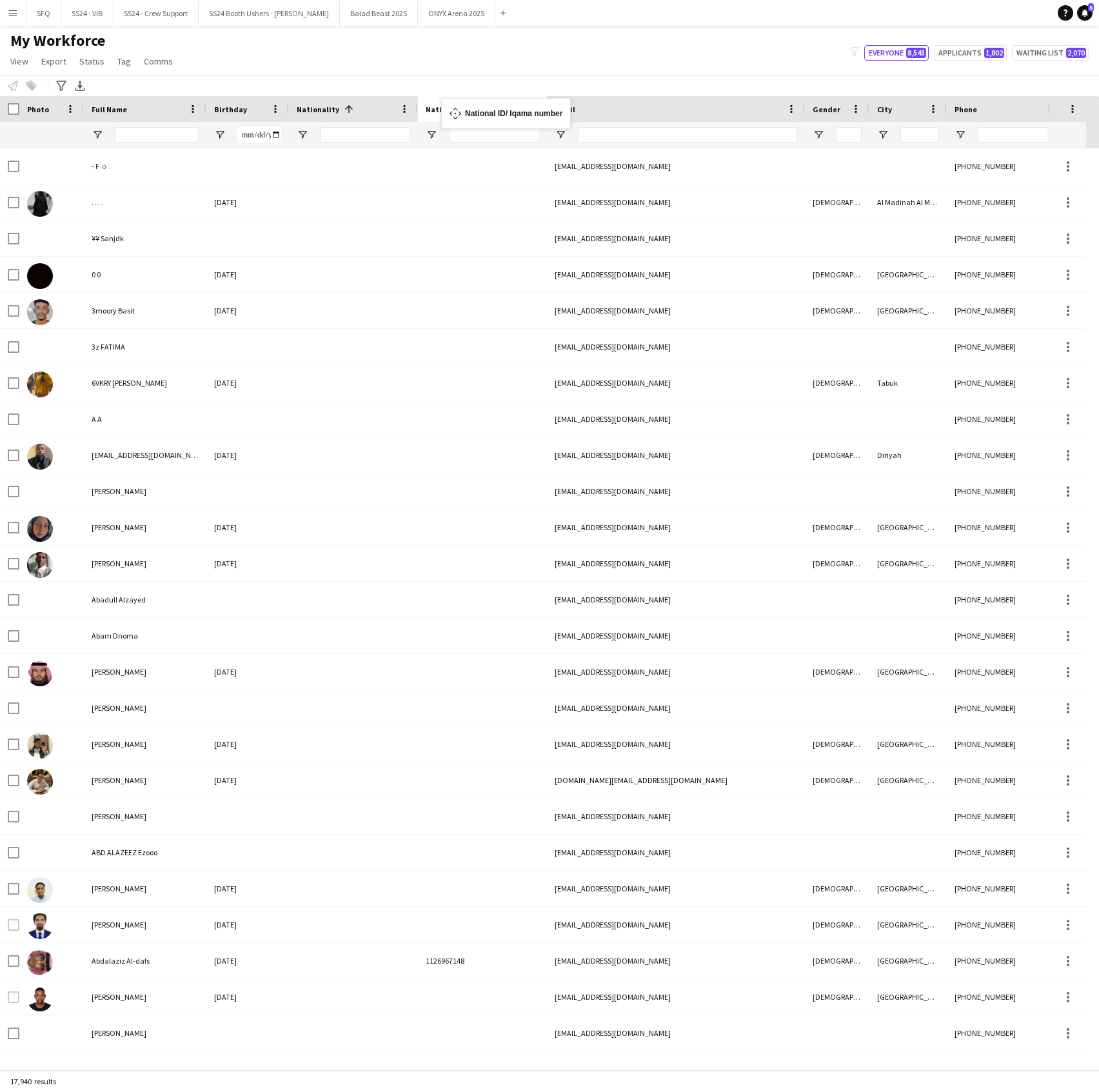
drag, startPoint x: 718, startPoint y: 107, endPoint x: 448, endPoint y: 106, distance: 270.0
click at [999, 101] on div "Phone" at bounding box center [1021, 109] width 134 height 19
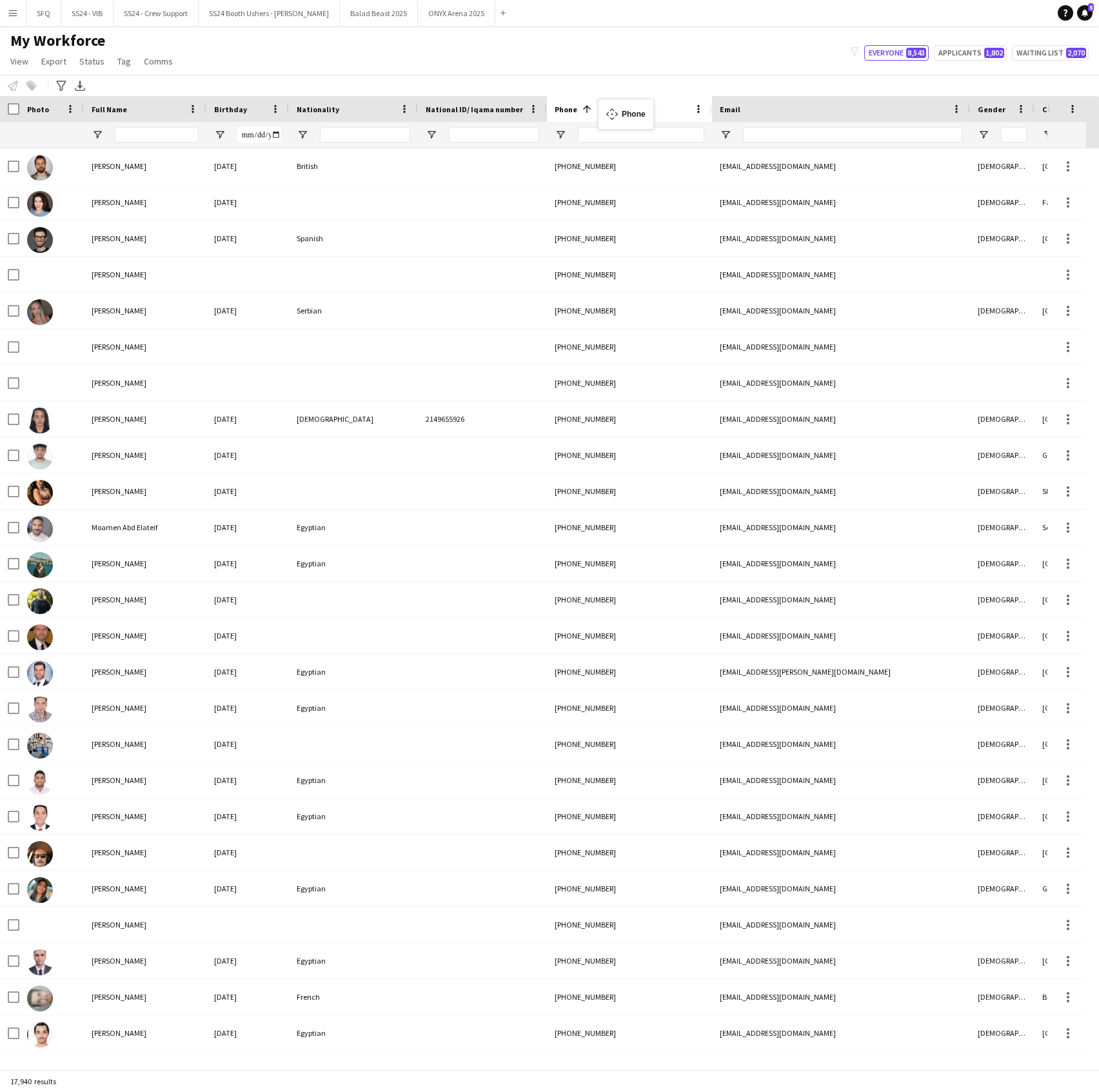
drag, startPoint x: 1001, startPoint y: 104, endPoint x: 604, endPoint y: 106, distance: 397.0
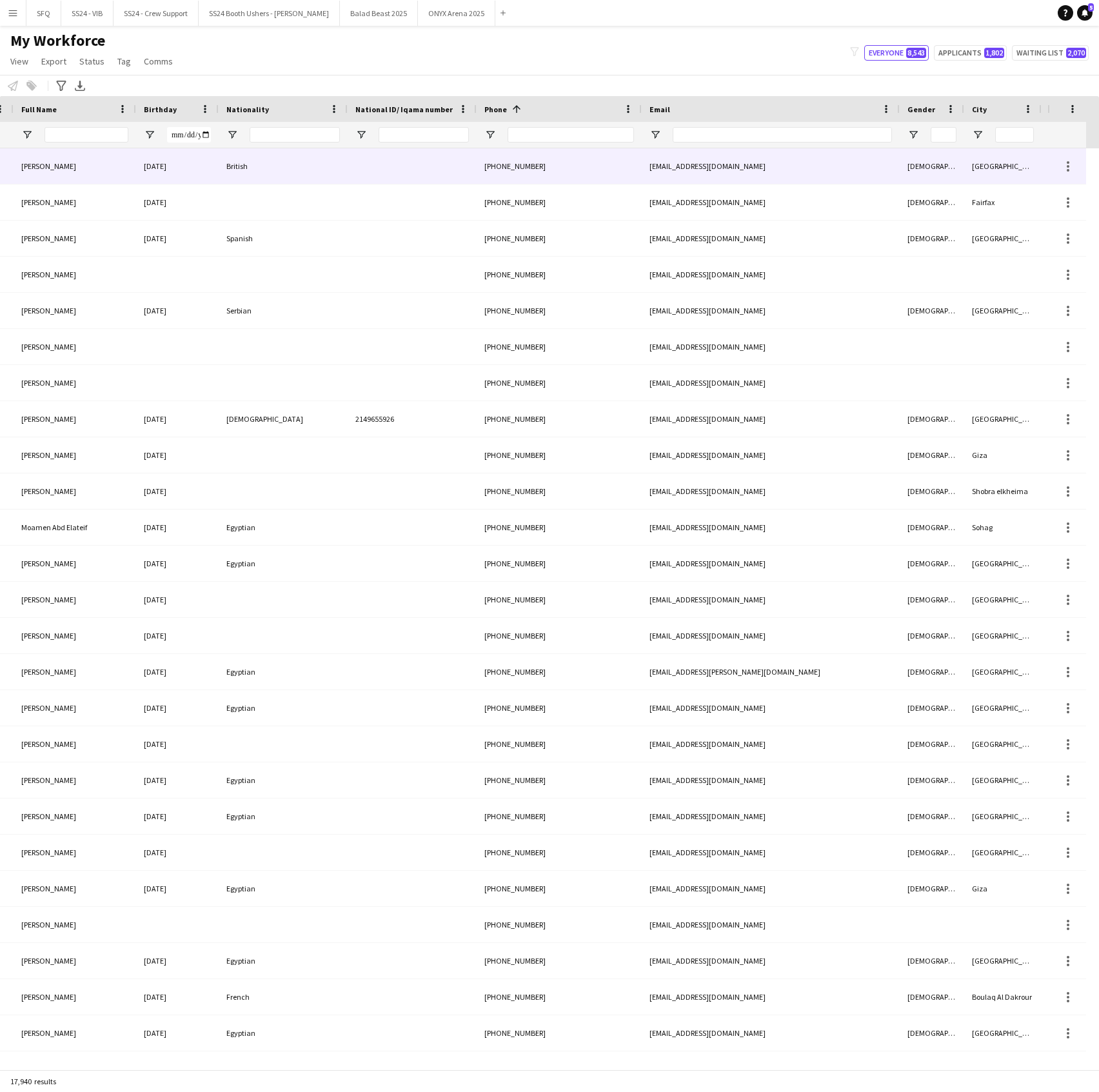
scroll to position [0, 177]
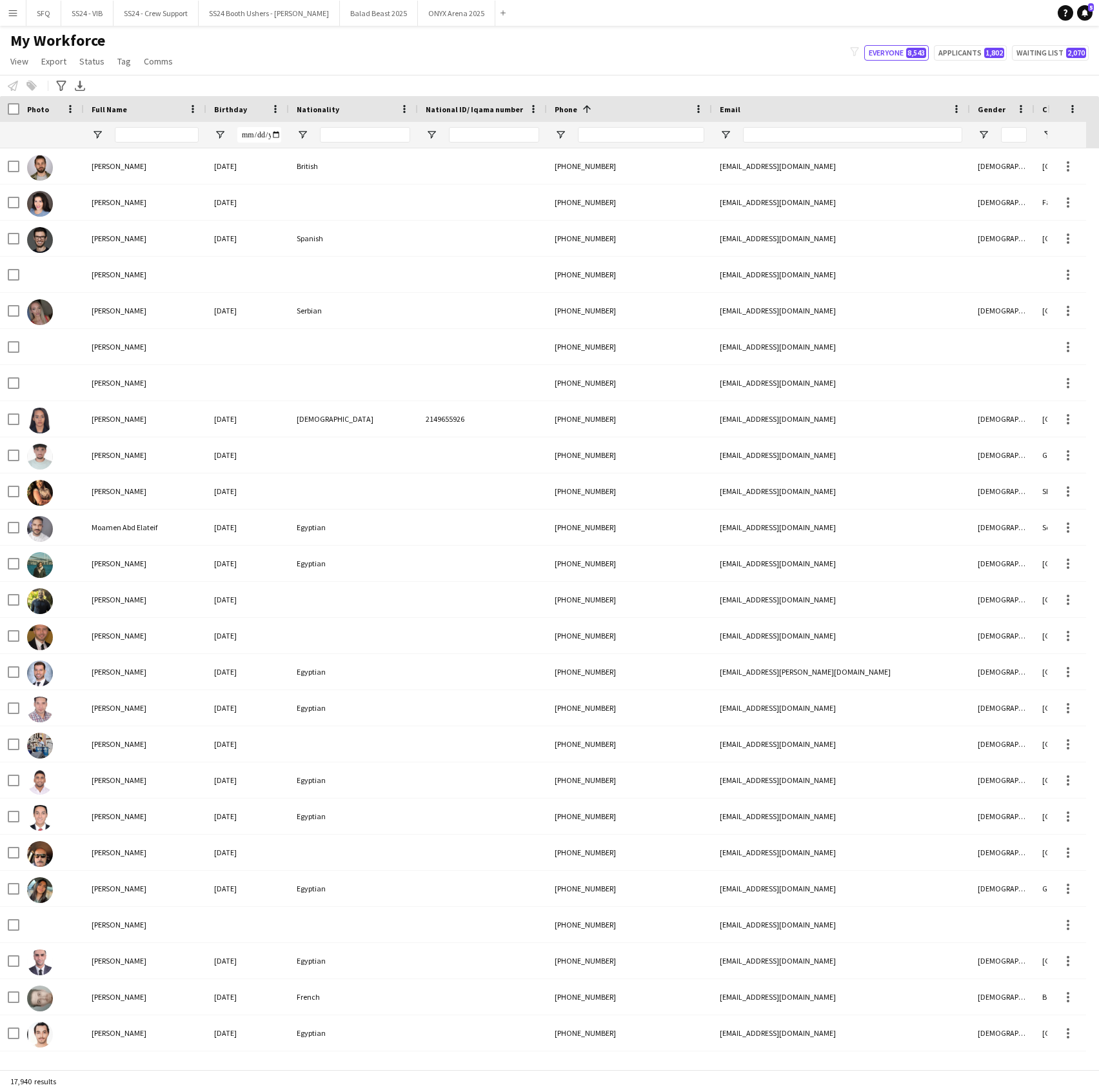
click at [277, 49] on div "My Workforce View Views Default view R4ven New view Update view Delete view Edi…" at bounding box center [549, 53] width 1099 height 44
click at [78, 87] on icon "Export XLSX" at bounding box center [80, 85] width 10 height 10
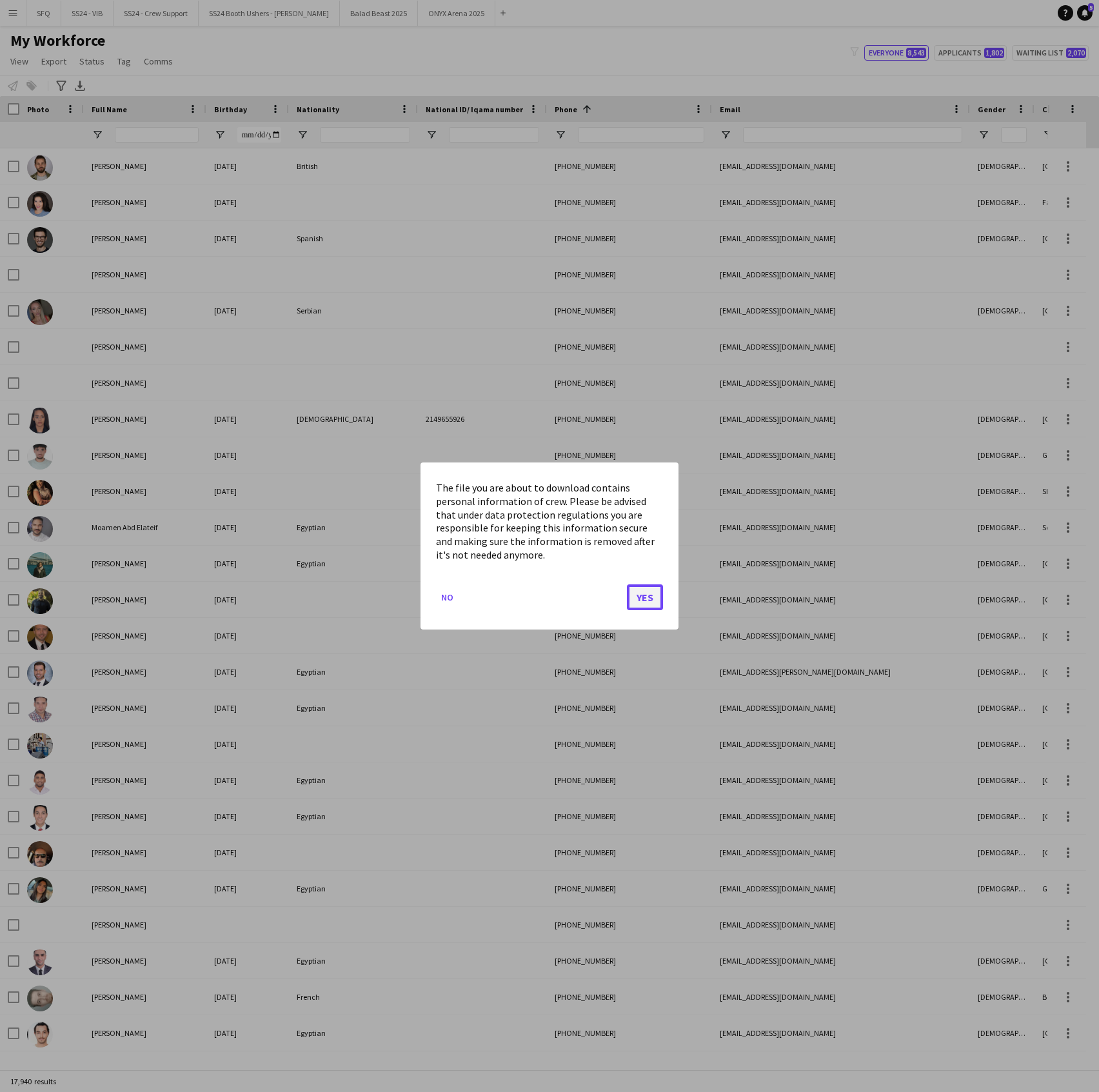
click at [638, 601] on button "Yes" at bounding box center [645, 597] width 36 height 26
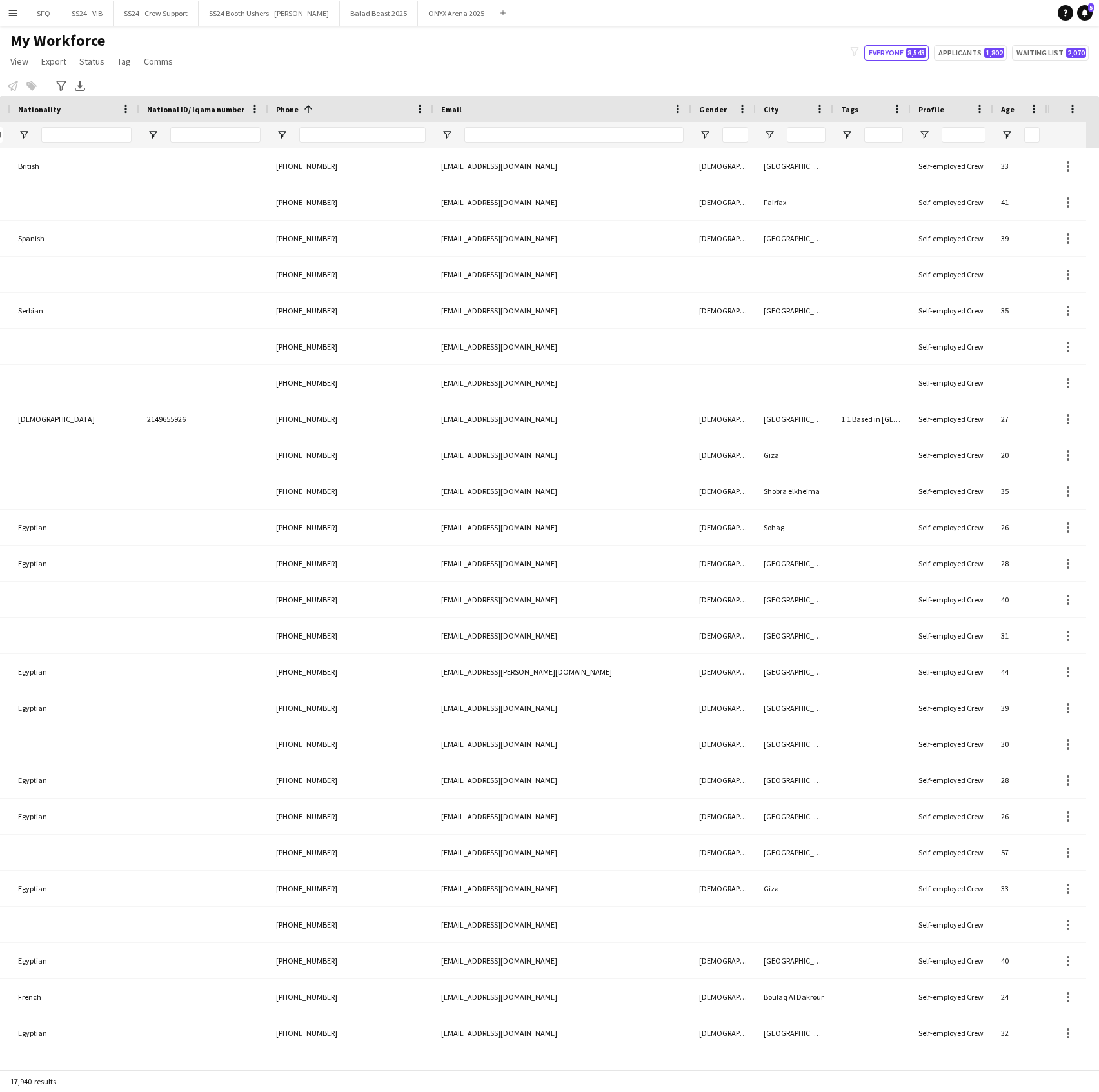
click at [620, 77] on div "Notify workforce Add to tag Select at least one crew to tag him or her. Advance…" at bounding box center [549, 85] width 1099 height 21
click at [844, 131] on span "Open Filter Menu" at bounding box center [846, 135] width 12 height 12
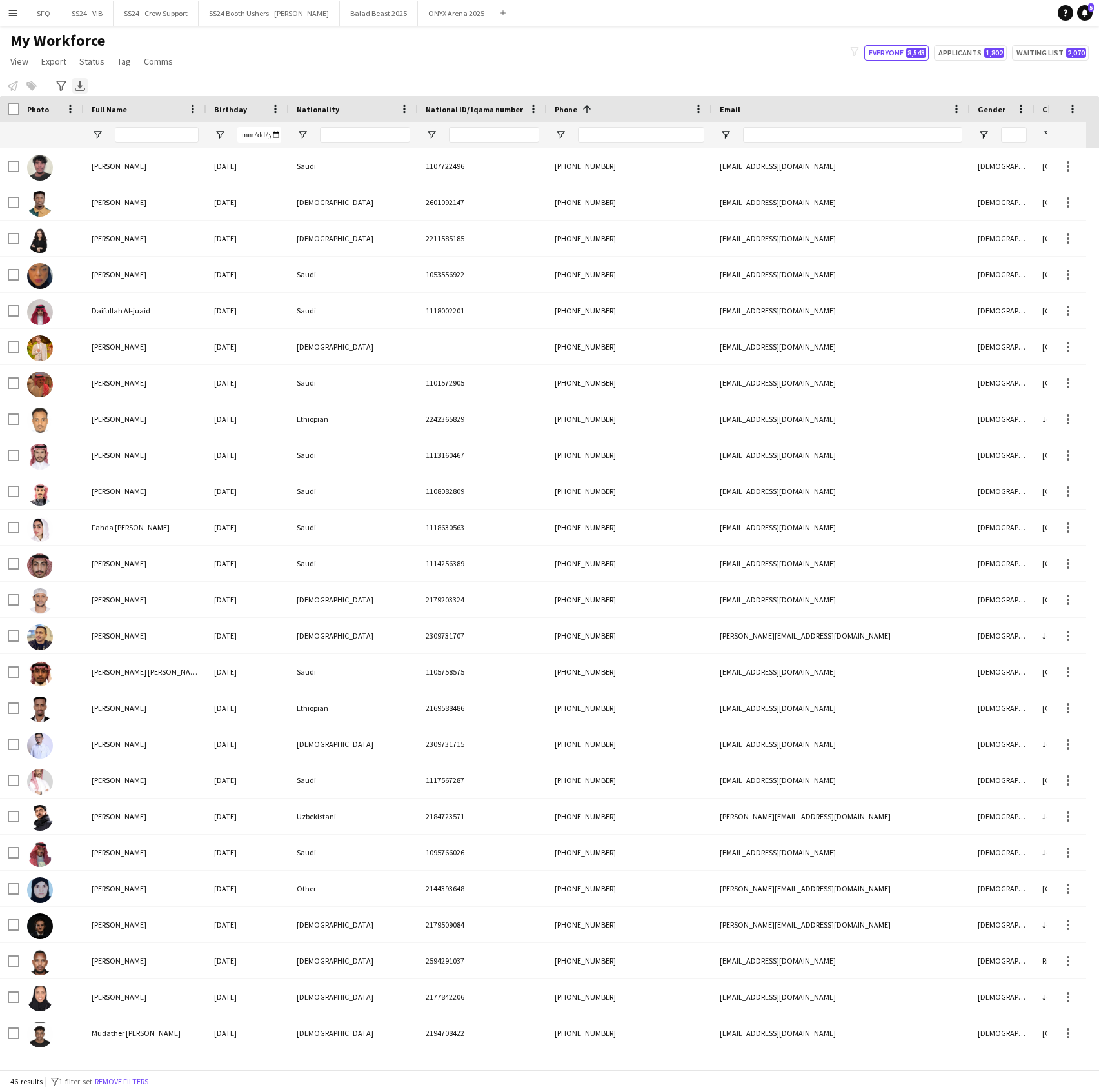
click at [76, 83] on icon "Export XLSX" at bounding box center [80, 85] width 10 height 10
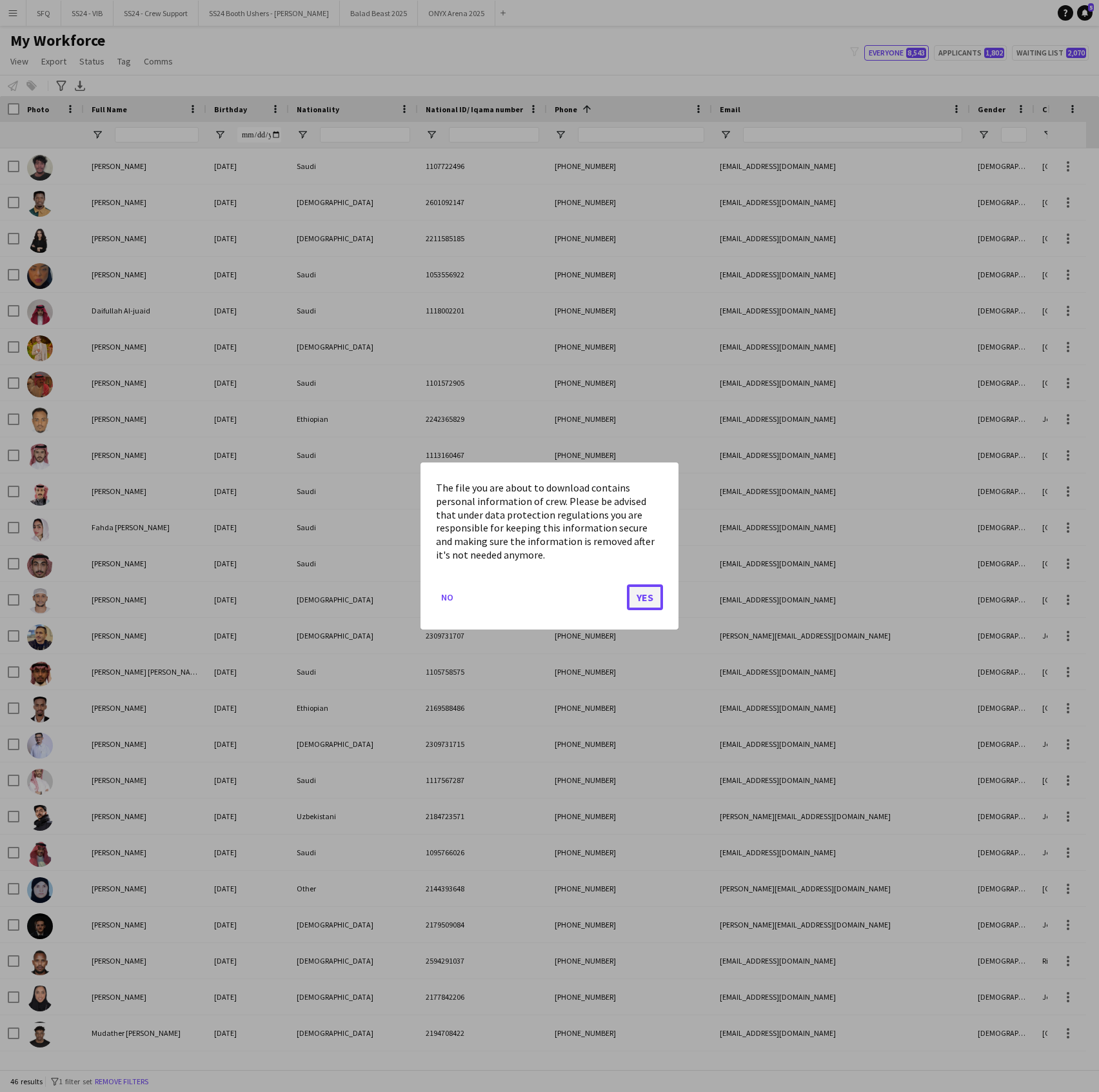
click at [638, 601] on button "Yes" at bounding box center [645, 597] width 36 height 26
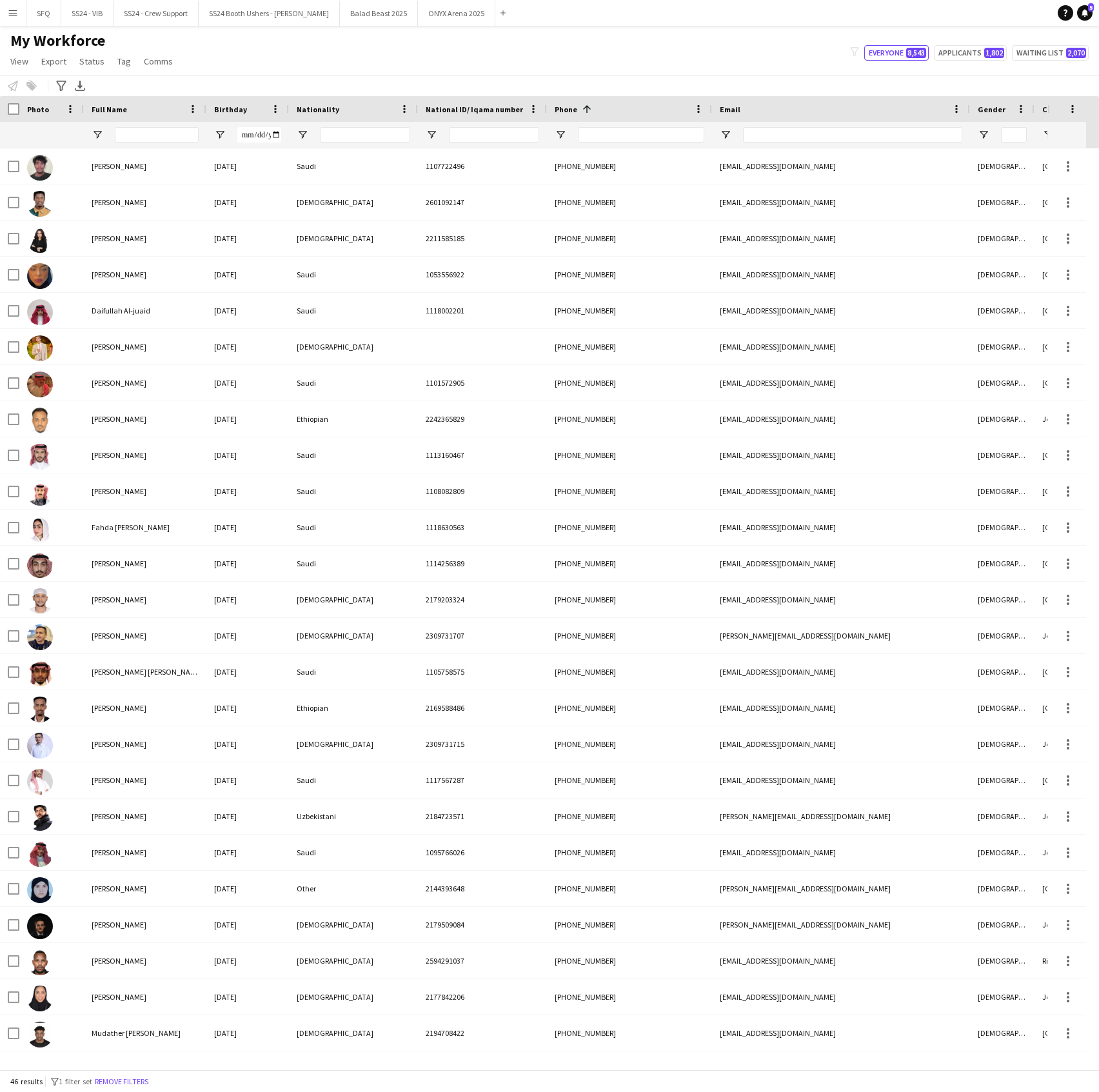
click at [521, 25] on app-navbar "Menu Boards Boards Boards All jobs Status Workforce Workforce My Workforce Recr…" at bounding box center [549, 13] width 1099 height 26
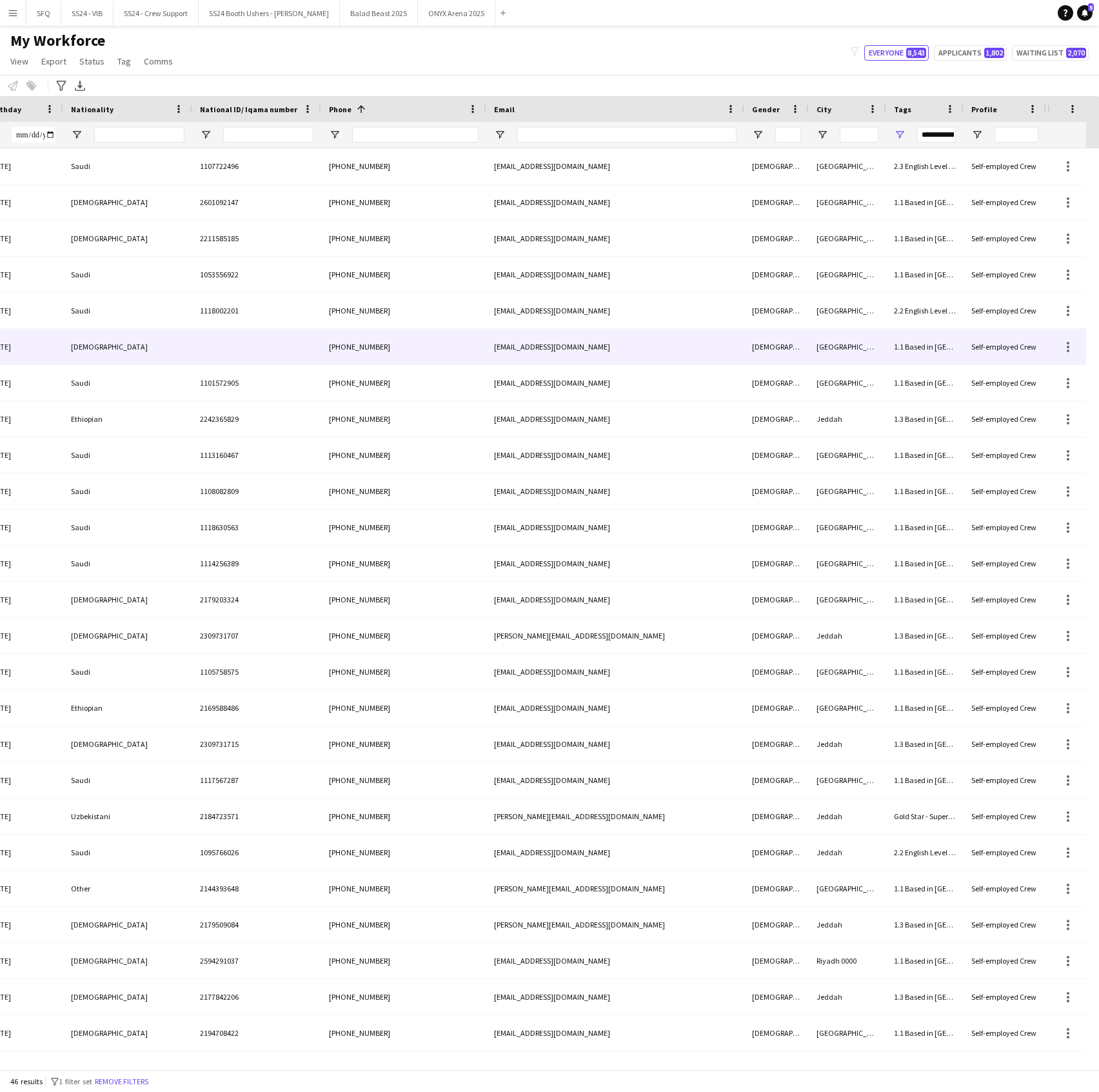
scroll to position [0, 276]
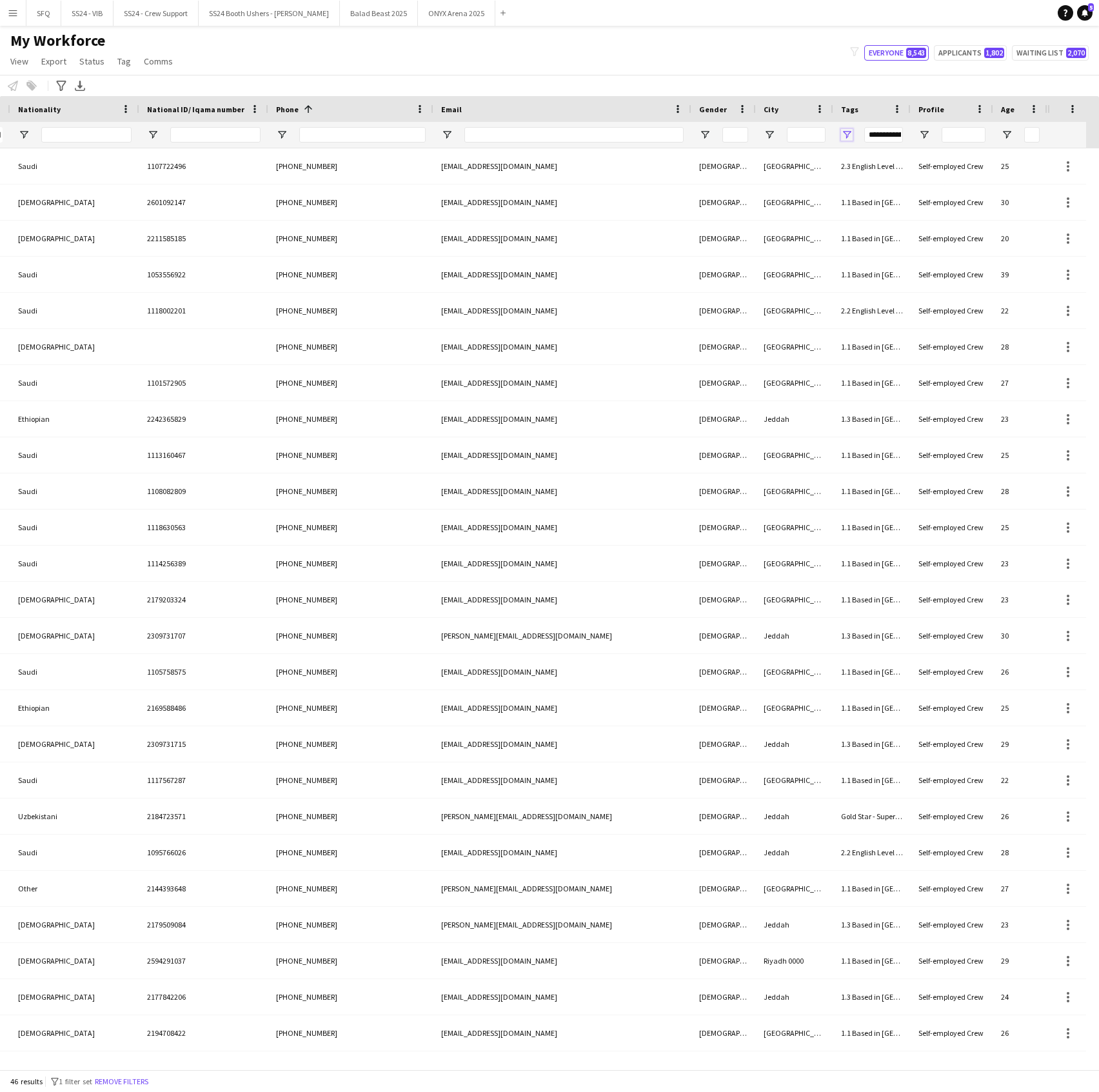
click at [844, 129] on span "Open Filter Menu" at bounding box center [846, 135] width 12 height 12
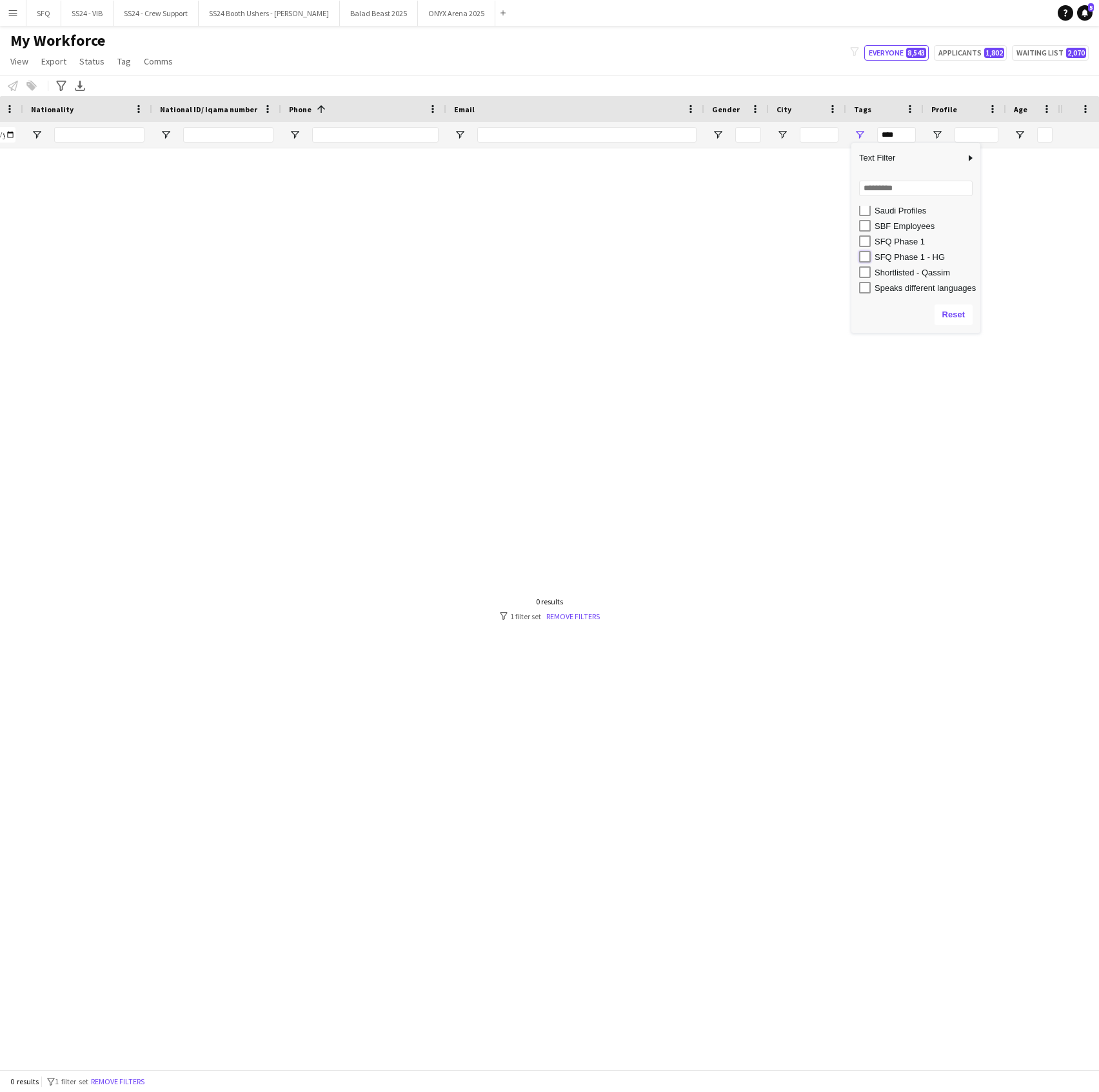
type input "**********"
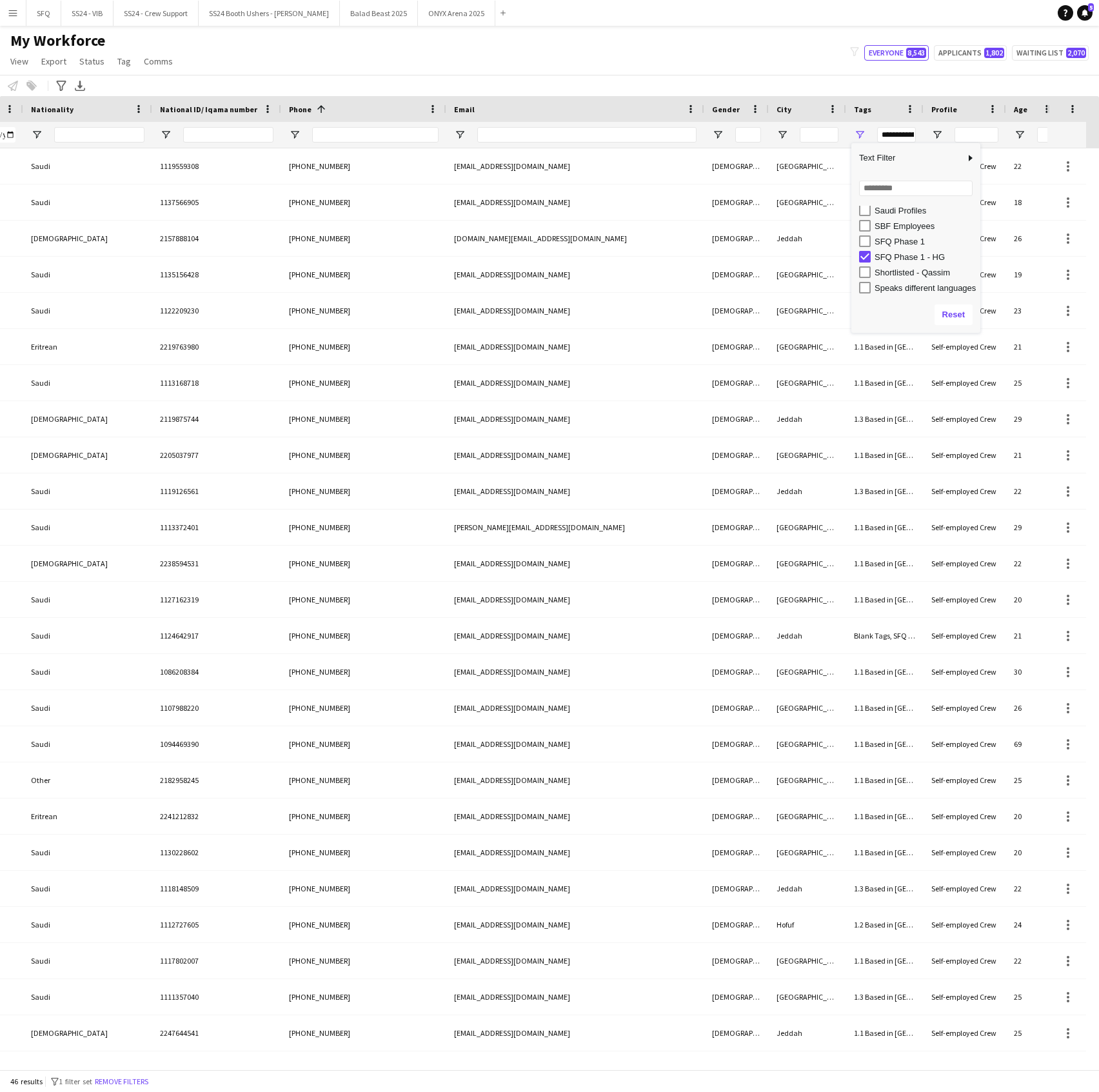
click at [646, 51] on div "My Workforce View Views Default view R4ven New view Update view Delete view Edi…" at bounding box center [549, 53] width 1099 height 44
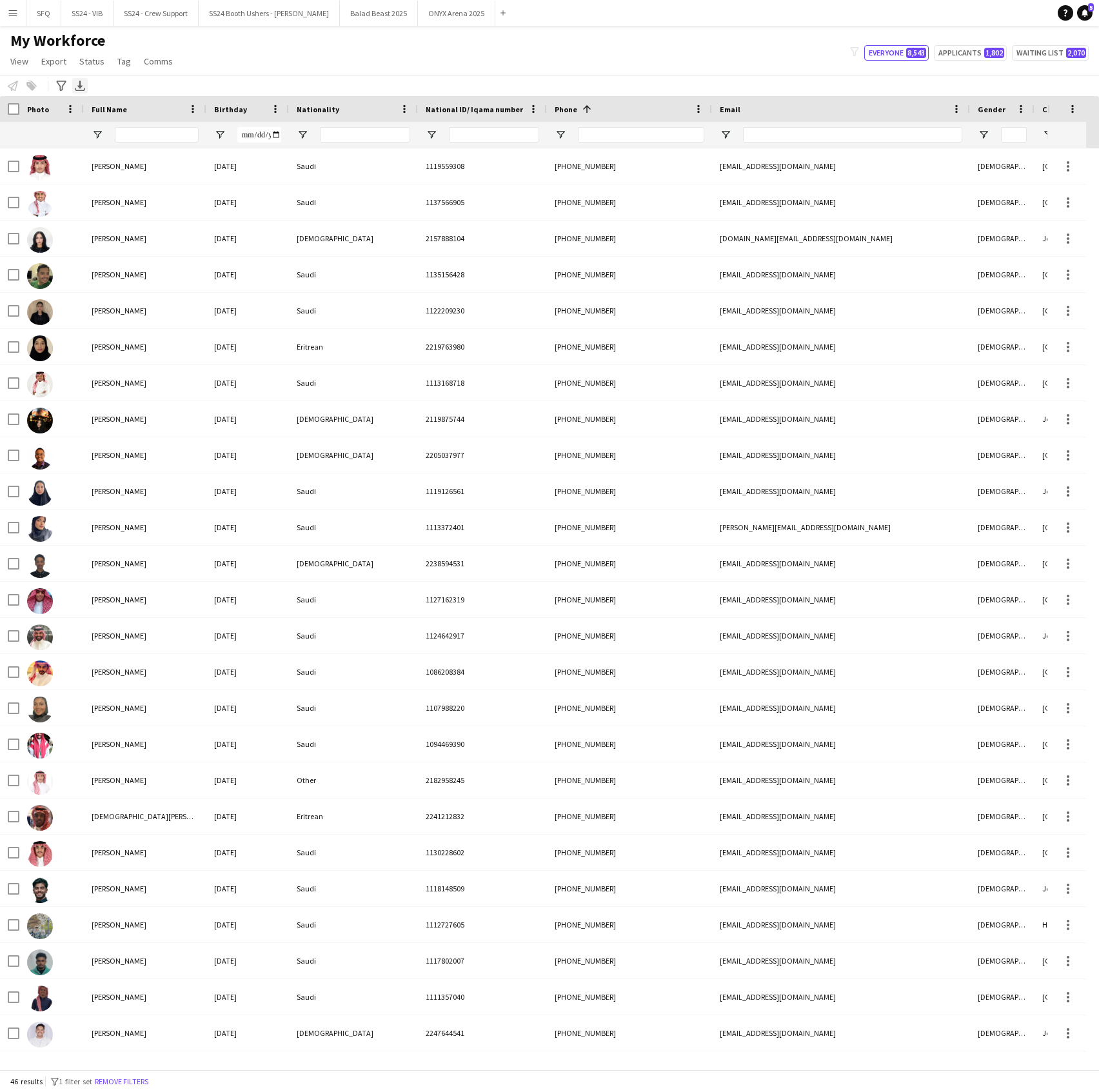
click at [80, 93] on div "Export XLSX" at bounding box center [80, 85] width 16 height 16
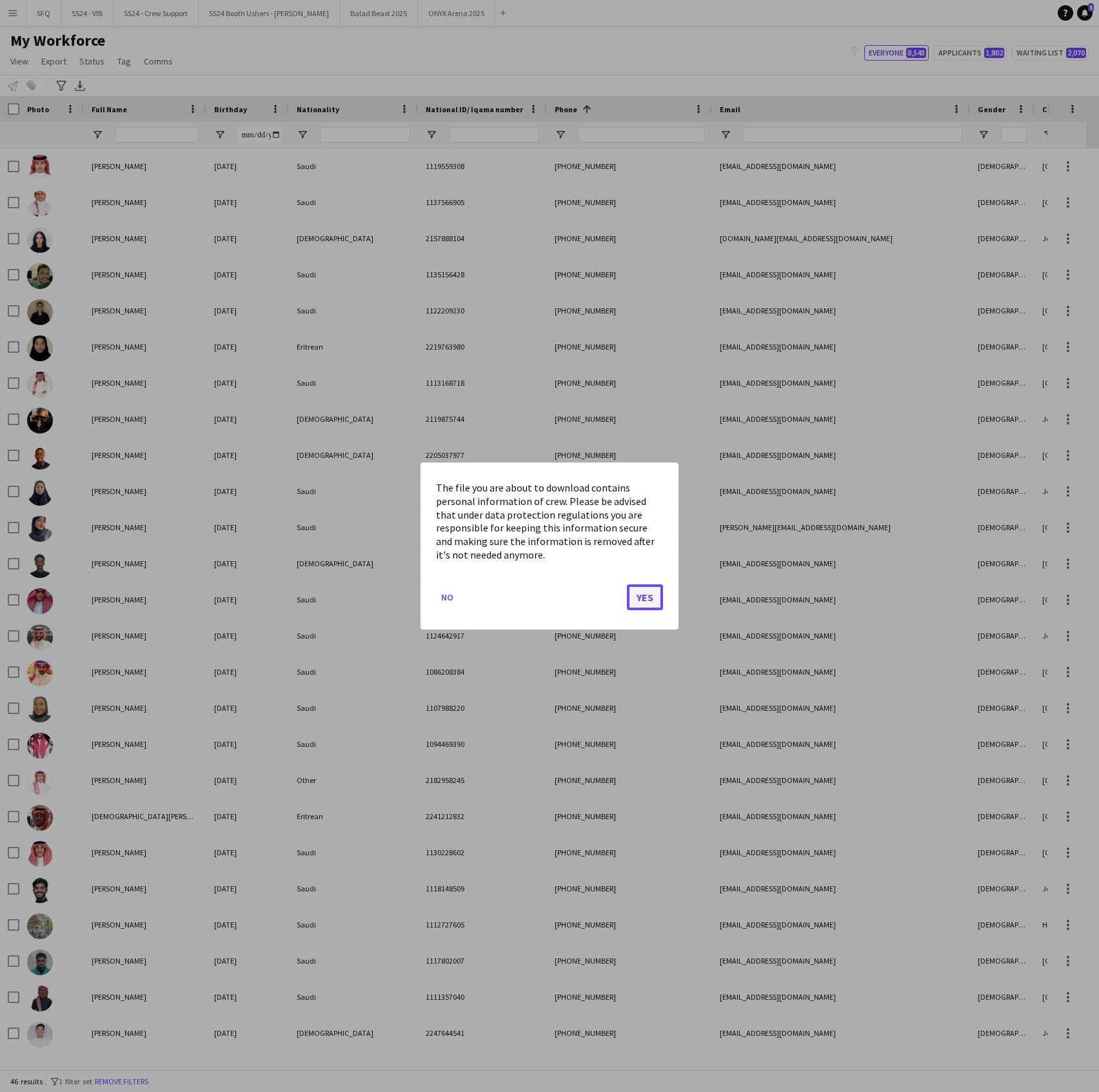
click at [657, 602] on button "Yes" at bounding box center [645, 597] width 36 height 26
